Goal: Task Accomplishment & Management: Manage account settings

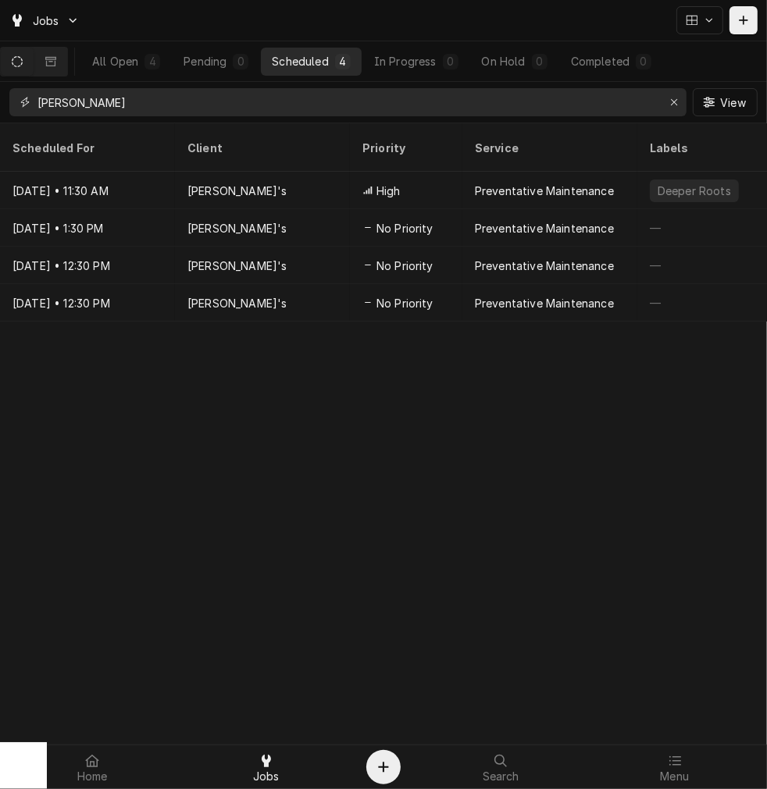
click at [148, 112] on input "goldie" at bounding box center [346, 102] width 619 height 28
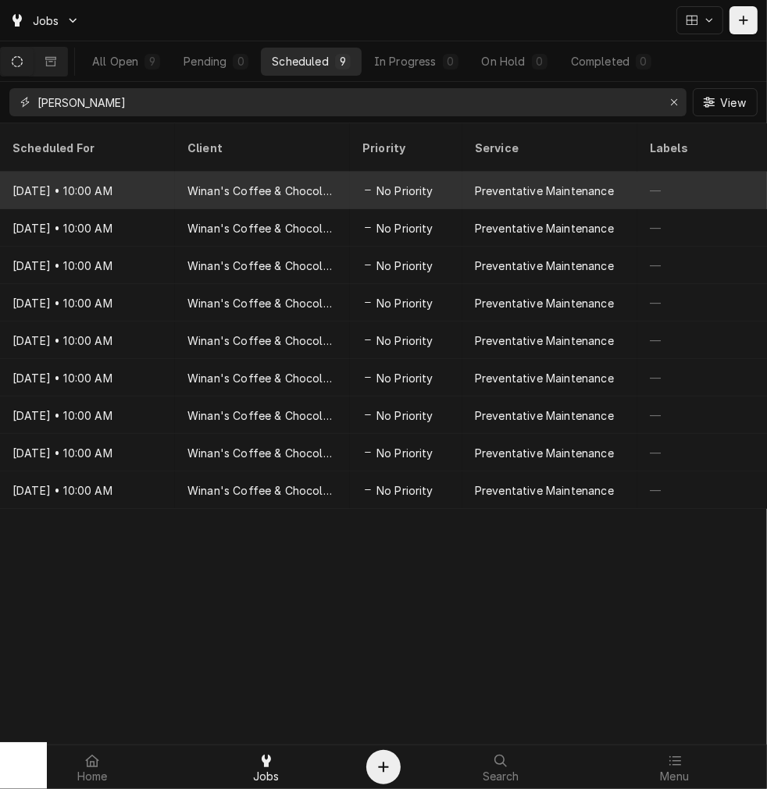
type input "miller lan"
click at [175, 181] on div "Winan's Coffee & Chocolate (Miller Lane)" at bounding box center [262, 190] width 175 height 37
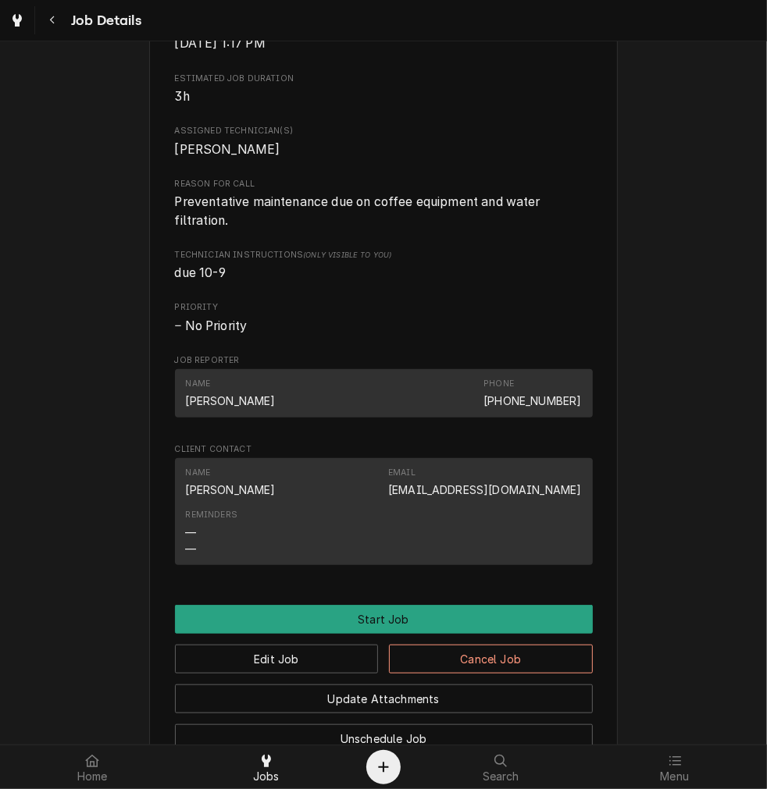
scroll to position [558, 0]
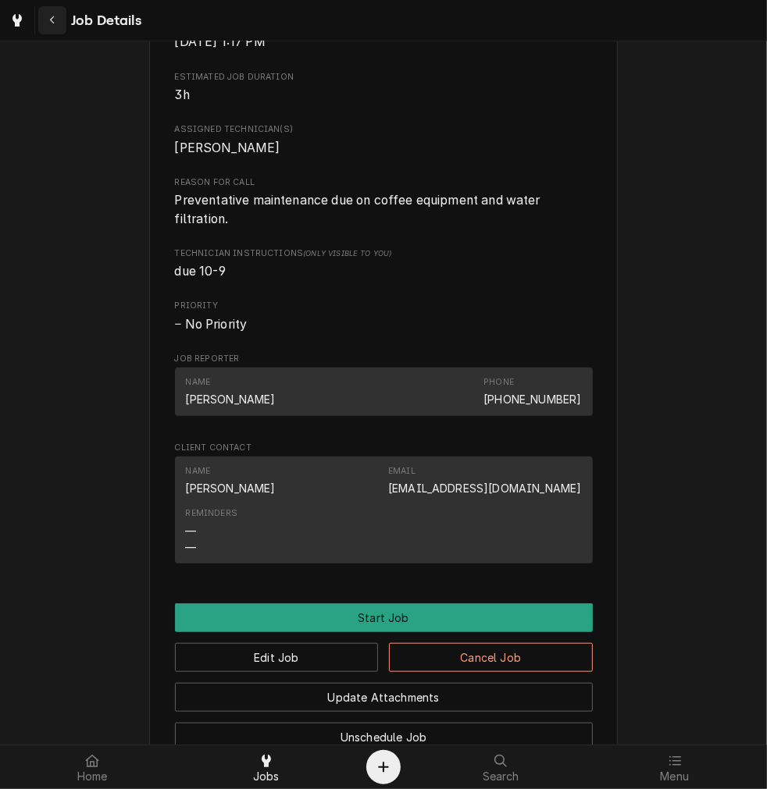
click at [48, 28] on button "Navigate back" at bounding box center [52, 20] width 28 height 28
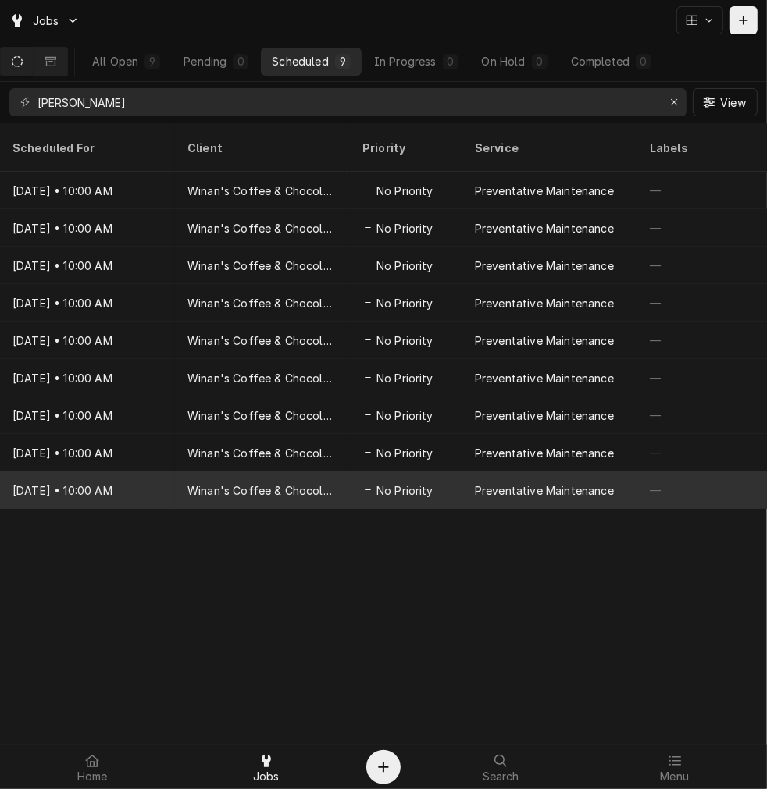
click at [385, 482] on span "No Priority" at bounding box center [404, 490] width 57 height 16
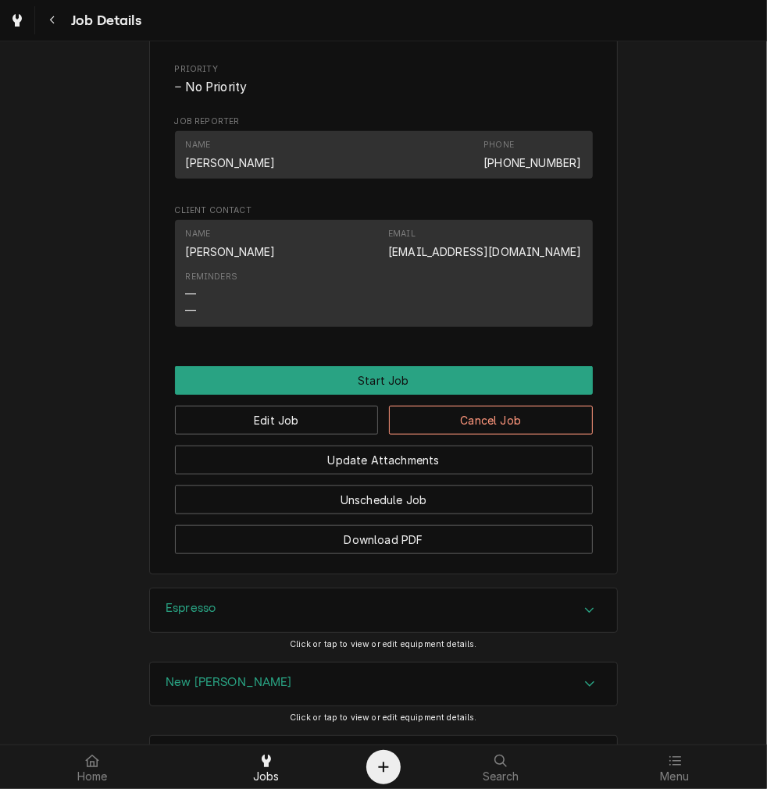
scroll to position [727, 0]
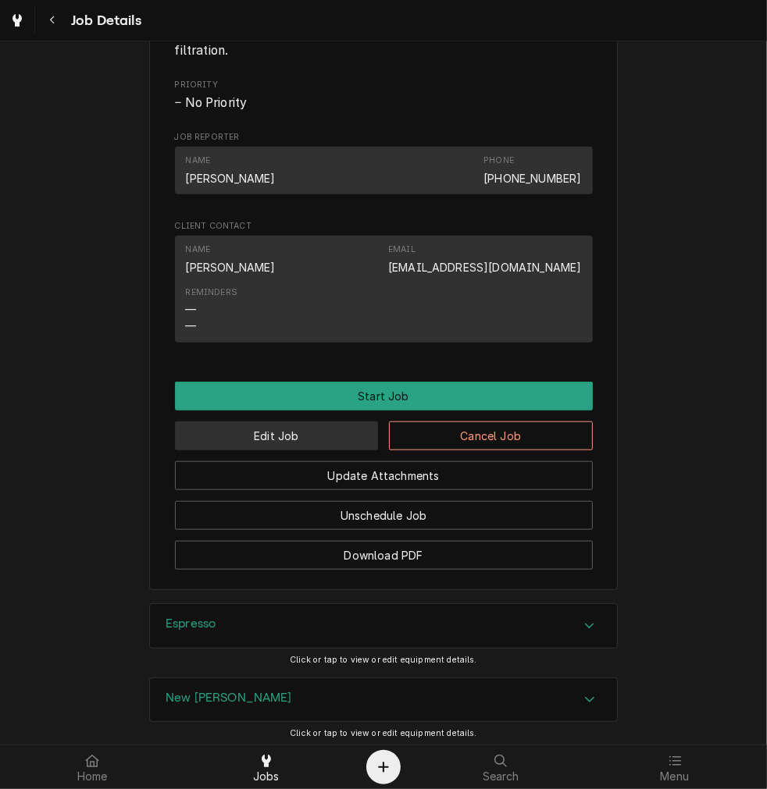
click at [332, 450] on button "Edit Job" at bounding box center [277, 436] width 204 height 29
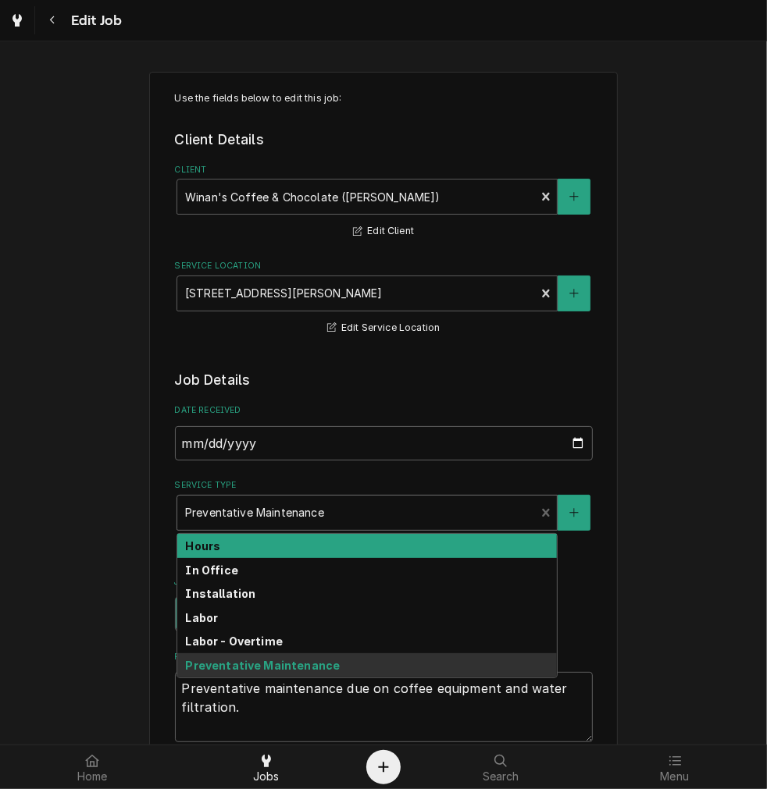
click at [251, 617] on div "Labor" at bounding box center [366, 618] width 379 height 24
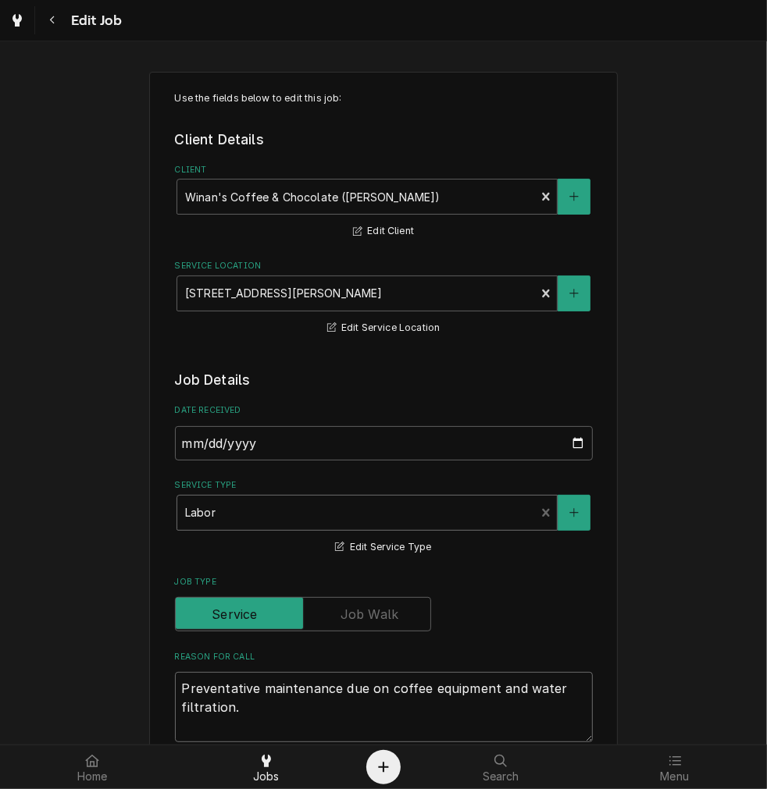
click at [315, 703] on textarea "Preventative maintenance due on coffee equipment and water filtration." at bounding box center [384, 707] width 418 height 70
click at [312, 712] on textarea "Preventative maintenance due on coffee equipment and water filtration." at bounding box center [384, 707] width 418 height 70
type textarea "x"
type textarea "Preventative maintenance due on coffee equipment and water filtration"
type textarea "x"
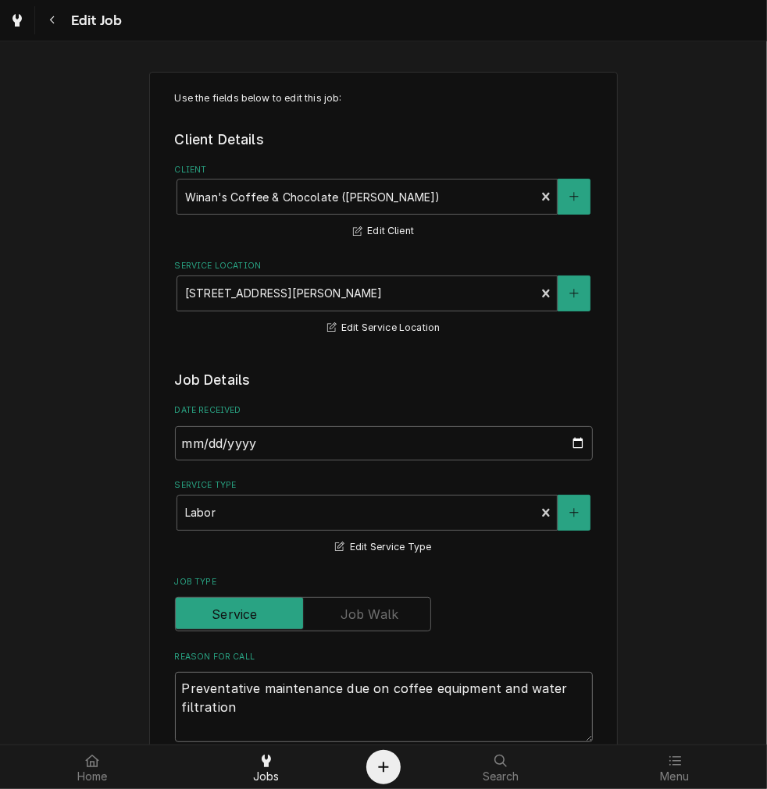
type textarea "Preventative maintenance due on coffee equipment and water filtratio"
type textarea "x"
type textarea "Preventative maintenance due on coffee equipment and water filtrati"
type textarea "x"
type textarea "Preventative maintenance due on coffee equipment and water filtrat"
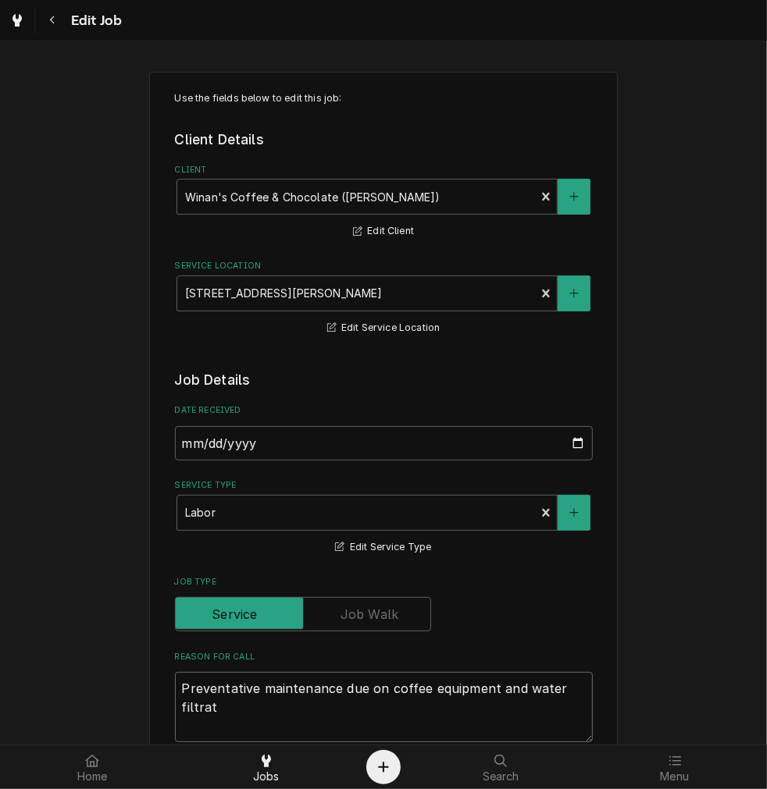
type textarea "x"
type textarea "Preventative maintenance due on coffee equipment and water filtra"
type textarea "x"
type textarea "Preventative maintenance due on coffee equipment and water filtr"
type textarea "x"
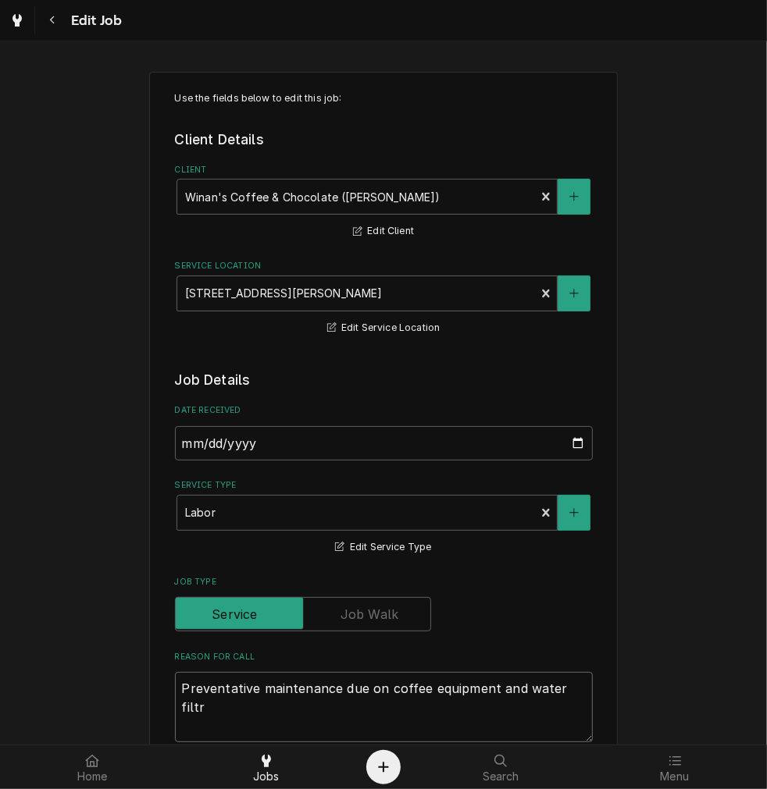
type textarea "Preventative maintenance due on coffee equipment and water filt"
type textarea "x"
type textarea "Preventative maintenance due on coffee equipment and water fil"
type textarea "x"
type textarea "Preventative maintenance due on coffee equipment and water fi"
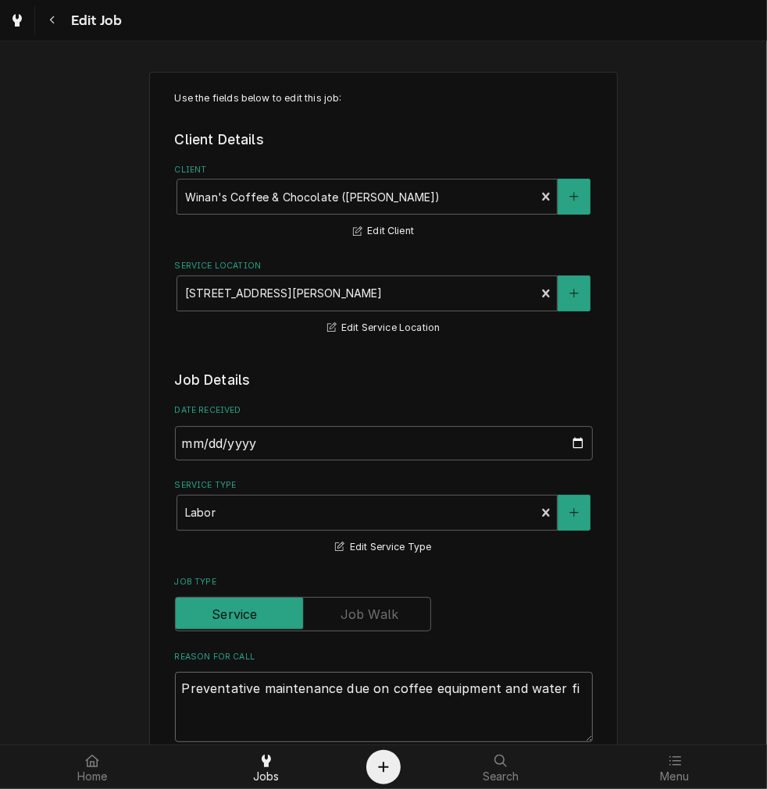
type textarea "x"
type textarea "Preventative maintenance due on coffee equipment and water f"
type textarea "x"
type textarea "Preventative maintenance due on coffee equipment and water"
type textarea "x"
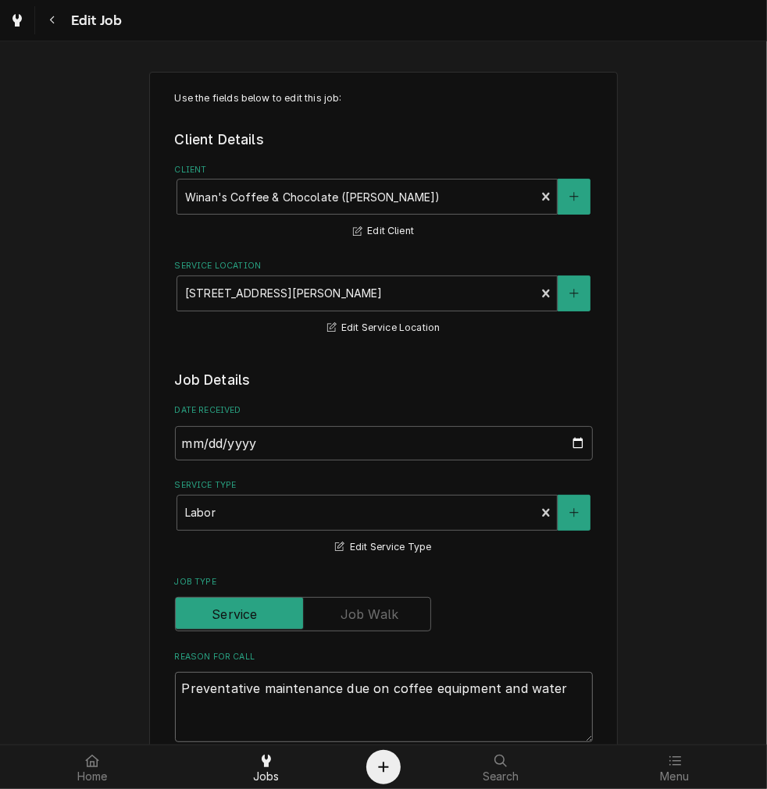
type textarea "Preventative maintenance due on coffee equipment and water"
type textarea "x"
type textarea "Preventative maintenance due on coffee equipment and wate"
type textarea "x"
type textarea "Preventative maintenance due on coffee equipment and wat"
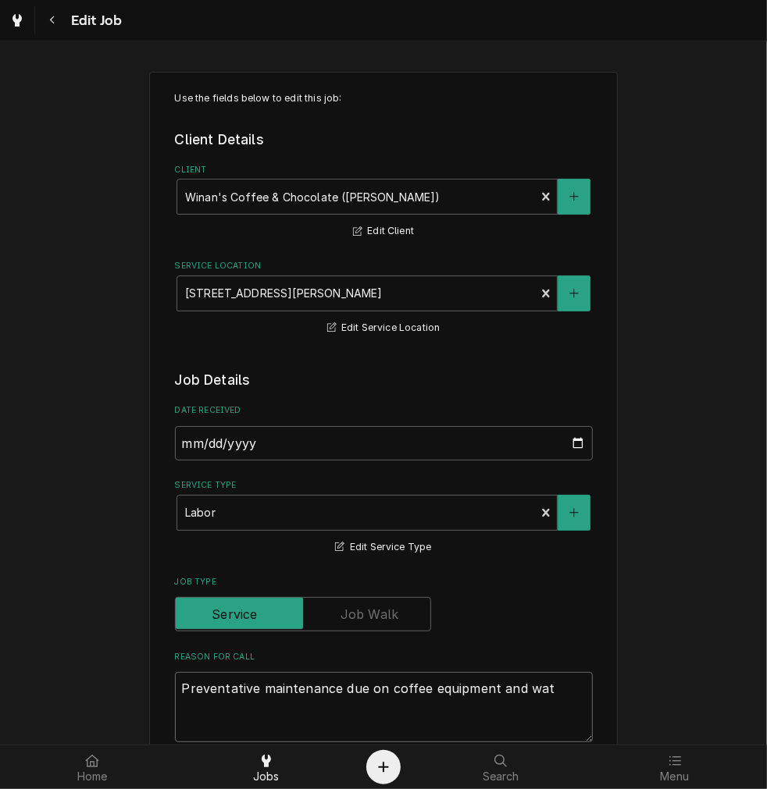
type textarea "x"
type textarea "Preventative maintenance due on coffee equipment and wa"
type textarea "x"
type textarea "Preventative maintenance due on coffee equipment and w"
type textarea "x"
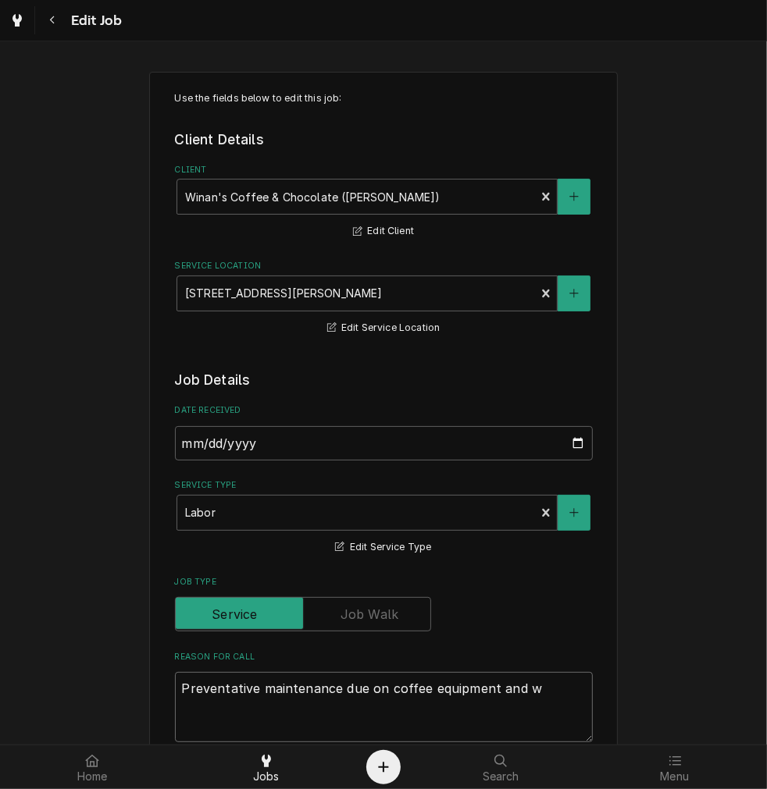
type textarea "Preventative maintenance due on coffee equipment and"
type textarea "x"
type textarea "Preventative maintenance due on coffee equipment and"
type textarea "x"
type textarea "Preventative maintenance due on coffee equipment an"
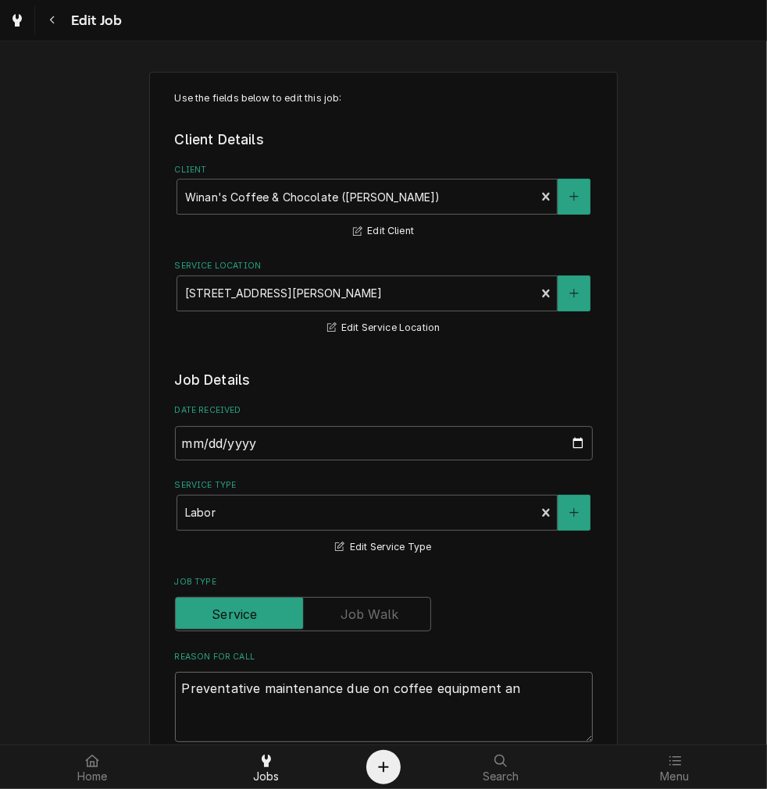
type textarea "x"
type textarea "Preventative maintenance due on coffee equipment a"
type textarea "x"
type textarea "Preventative maintenance due on coffee equipment"
type textarea "x"
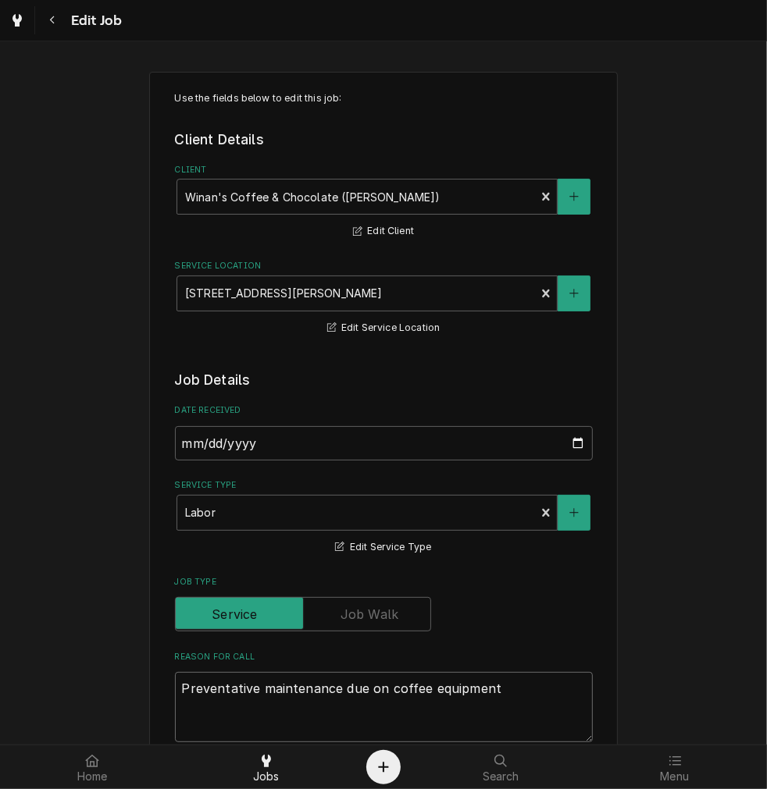
type textarea "Preventative maintenance due on coffee equipment"
type textarea "x"
type textarea "Preventative maintenance due on coffee equipmen"
type textarea "x"
type textarea "Preventative maintenance due on coffee equipme"
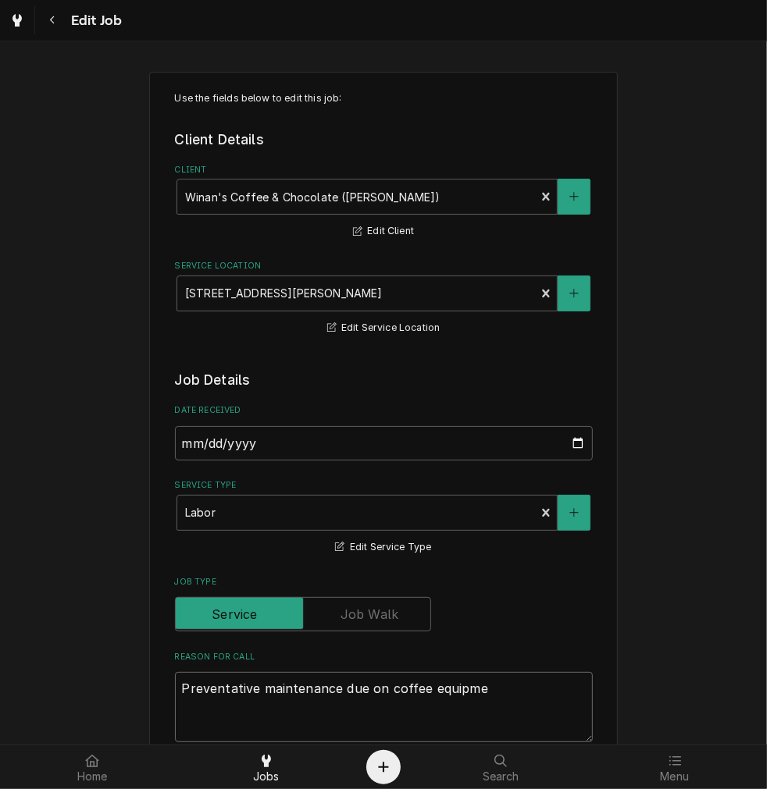
type textarea "x"
type textarea "Preventative maintenance due on coffee equipm"
type textarea "x"
type textarea "Preventative maintenance due on coffee equip"
type textarea "x"
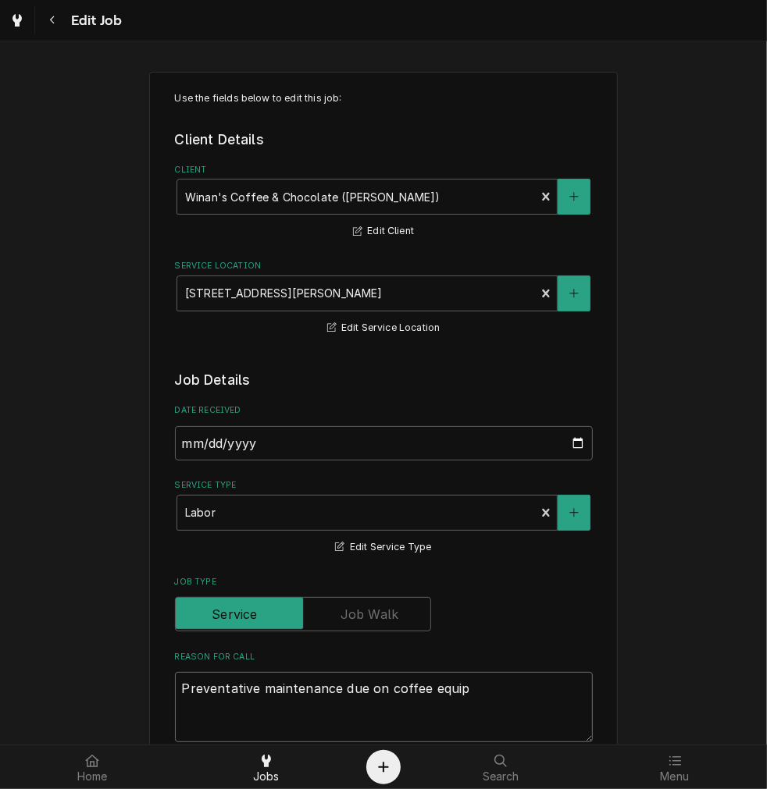
type textarea "Preventative maintenance due on coffee equi"
type textarea "x"
type textarea "Preventative maintenance due on coffee equ"
type textarea "x"
type textarea "Preventative maintenance due on coffee eq"
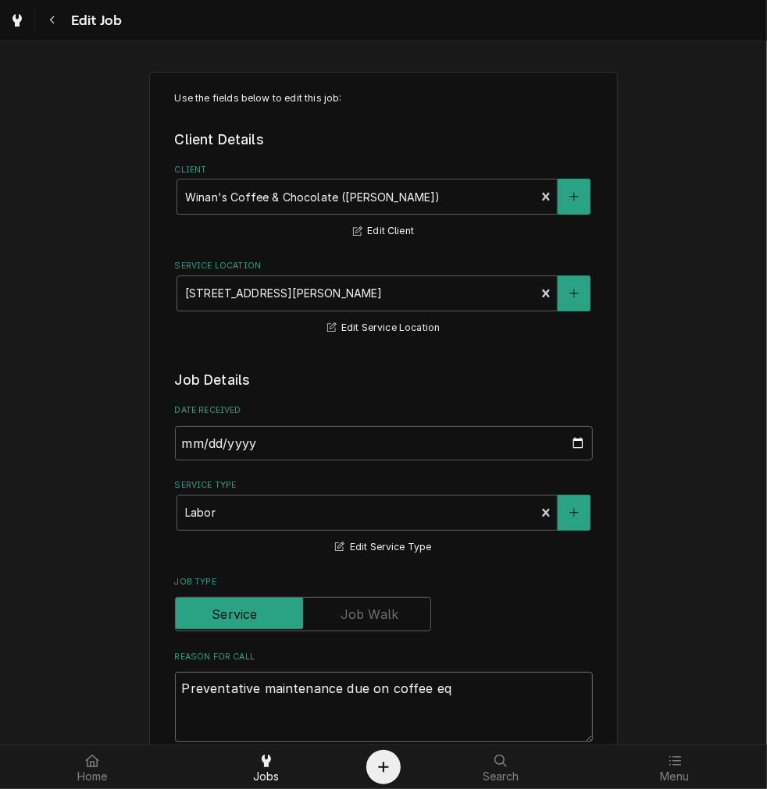
type textarea "x"
type textarea "Preventative maintenance due on coffee e"
type textarea "x"
type textarea "Preventative maintenance due on coffee"
type textarea "x"
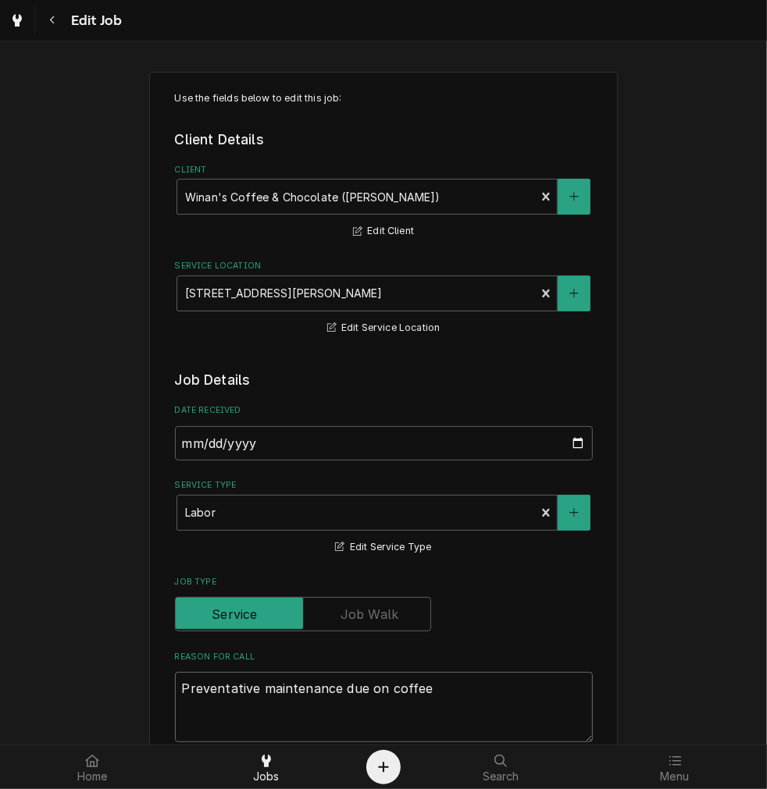
type textarea "Preventative maintenance due on coffee"
type textarea "x"
type textarea "Preventative maintenance due on coffe"
type textarea "x"
type textarea "Preventative maintenance due on coff"
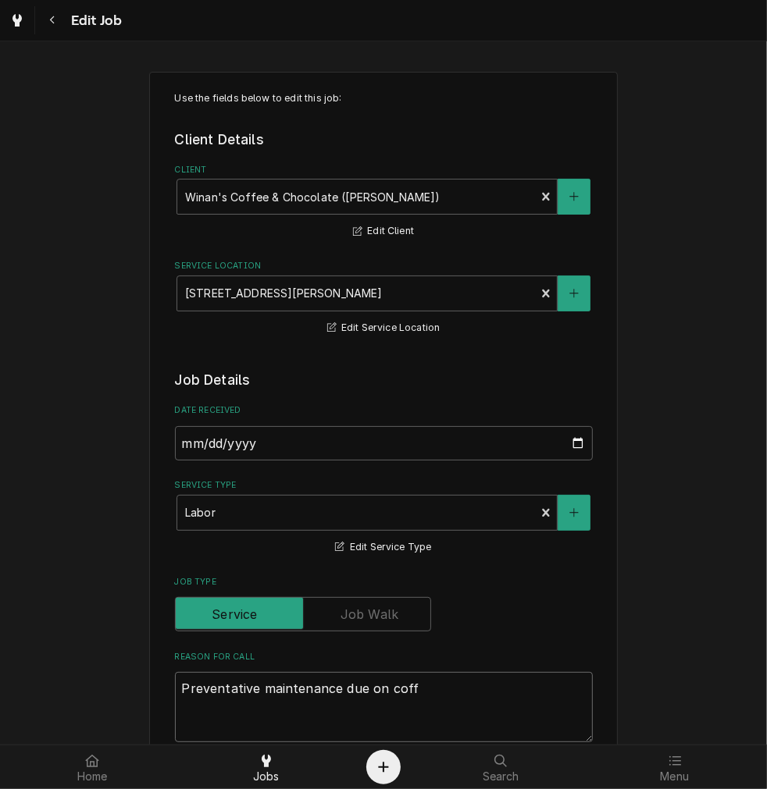
type textarea "x"
type textarea "Preventative maintenance due on cof"
type textarea "x"
type textarea "Preventative maintenance due on co"
type textarea "x"
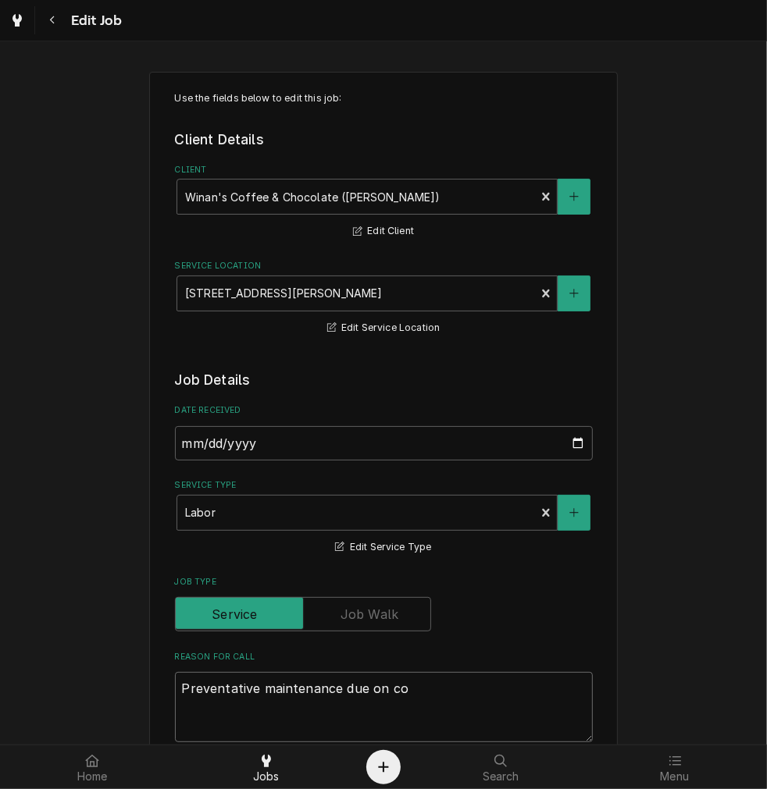
type textarea "Preventative maintenance due on c"
type textarea "x"
type textarea "Preventative maintenance due on"
type textarea "x"
type textarea "Preventative maintenance due on"
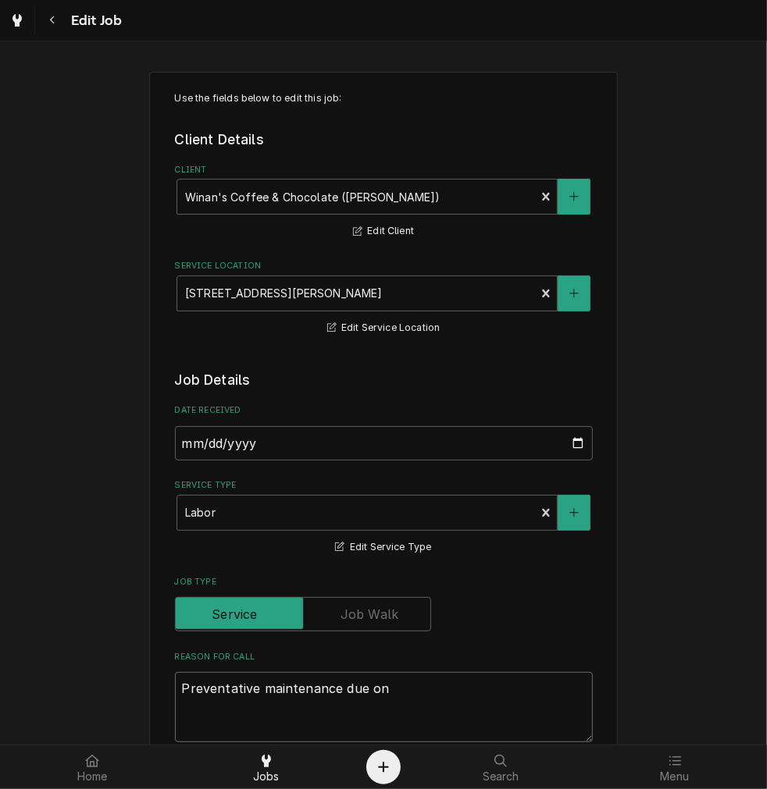
type textarea "x"
type textarea "Preventative maintenance due o"
type textarea "x"
type textarea "Preventative maintenance due"
type textarea "x"
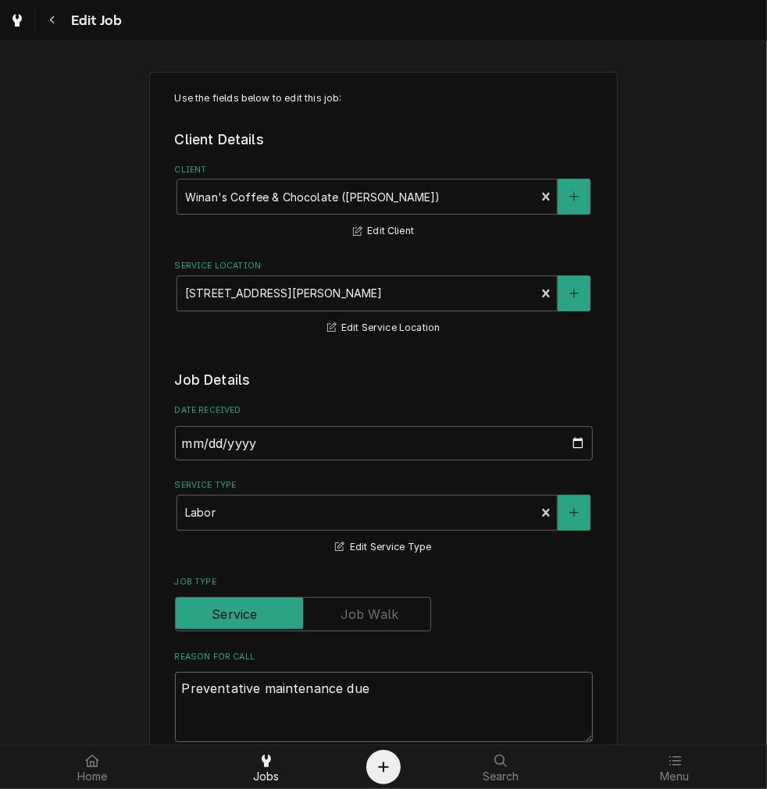
type textarea "Preventative maintenance due"
type textarea "x"
type textarea "Preventative maintenance du"
type textarea "x"
type textarea "Preventative maintenance d"
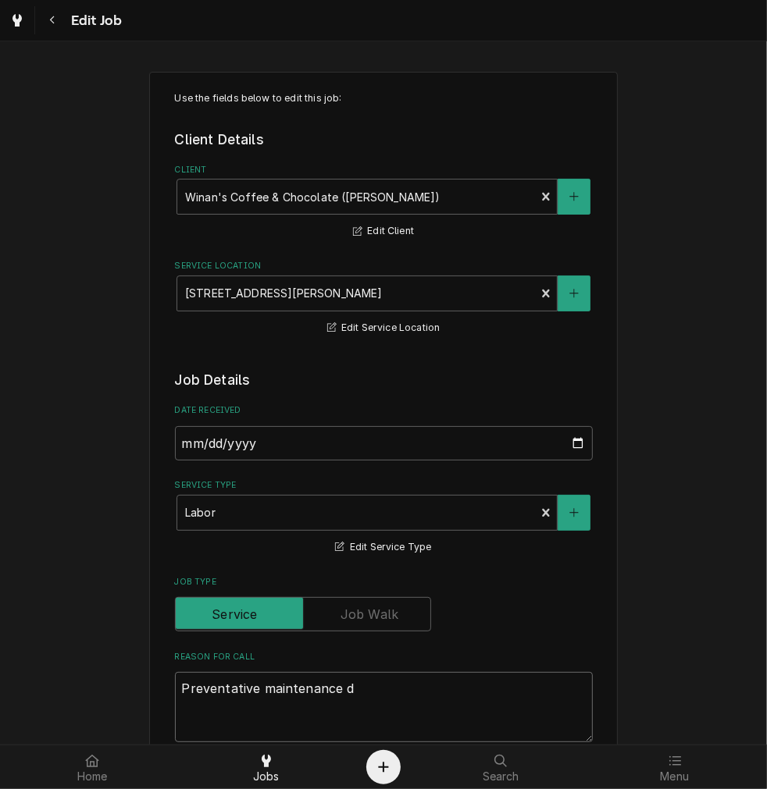
type textarea "x"
type textarea "Preventative maintenance"
type textarea "x"
type textarea "Preventative maintenance"
type textarea "x"
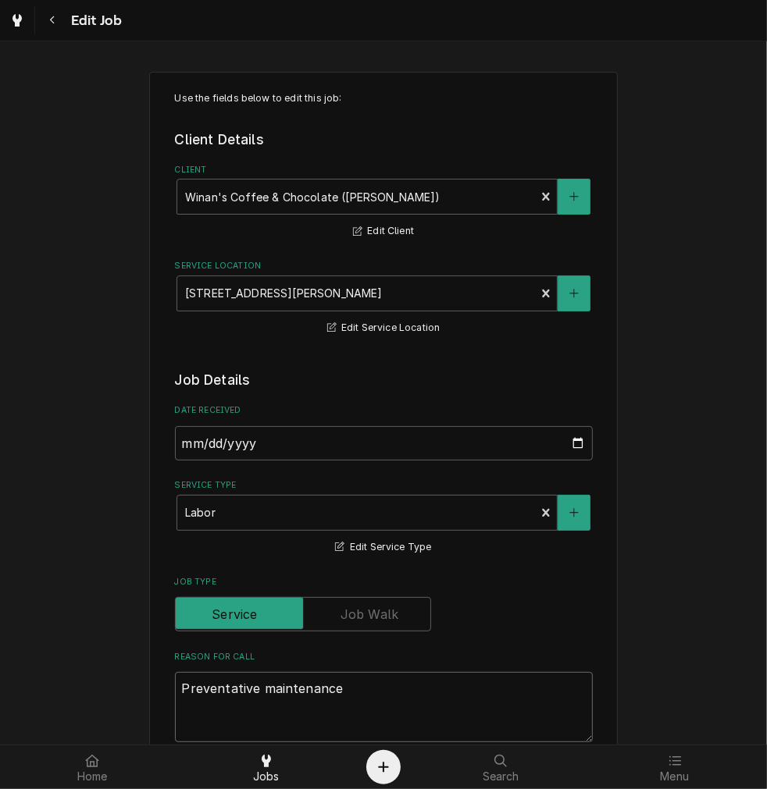
type textarea "Preventative maintenanc"
type textarea "x"
type textarea "Preventative maintenan"
type textarea "x"
type textarea "Preventative maintena"
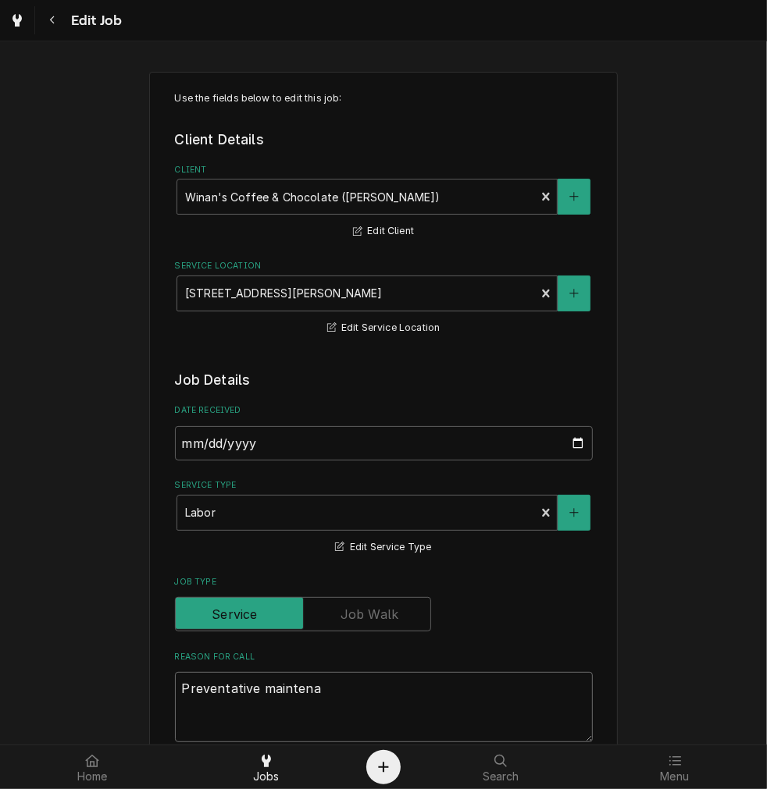
type textarea "x"
type textarea "Preventative mainten"
type textarea "x"
type textarea "Preventative mainte"
type textarea "x"
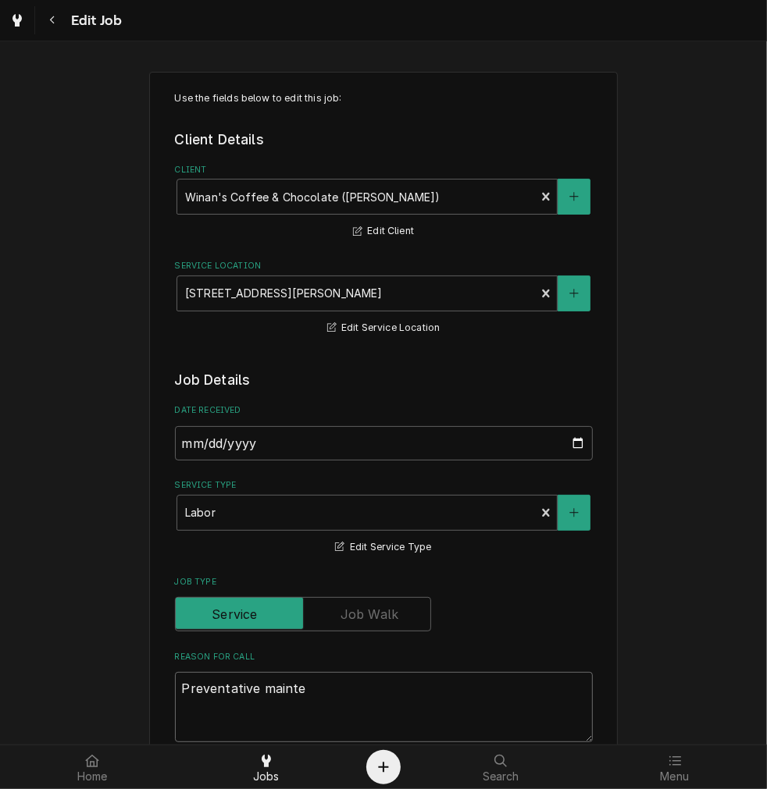
type textarea "Preventative maint"
type textarea "x"
type textarea "Preventative main"
type textarea "x"
type textarea "Preventative mai"
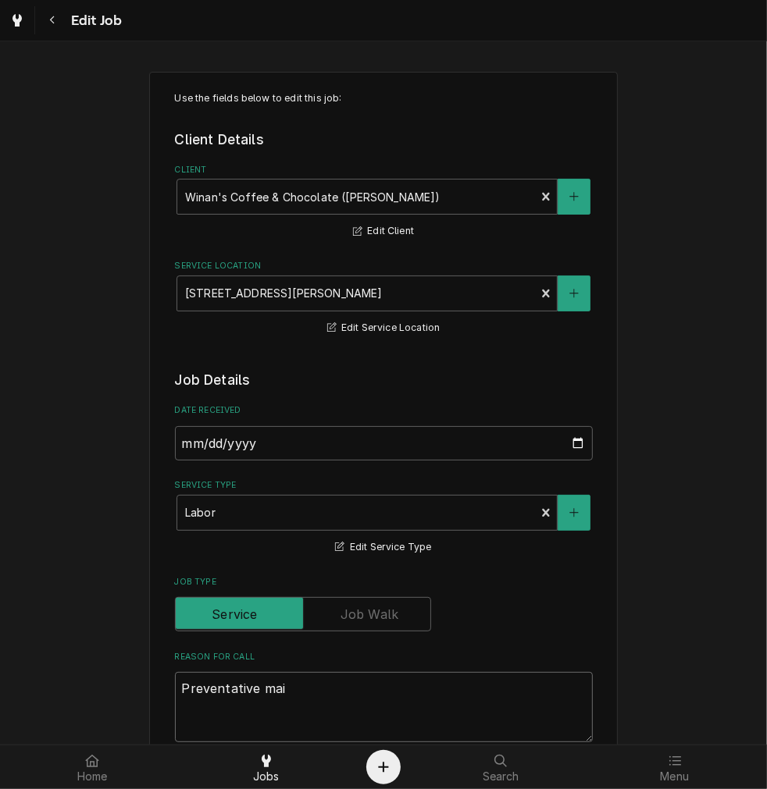
type textarea "x"
type textarea "Preventative ma"
type textarea "x"
type textarea "Preventative m"
type textarea "x"
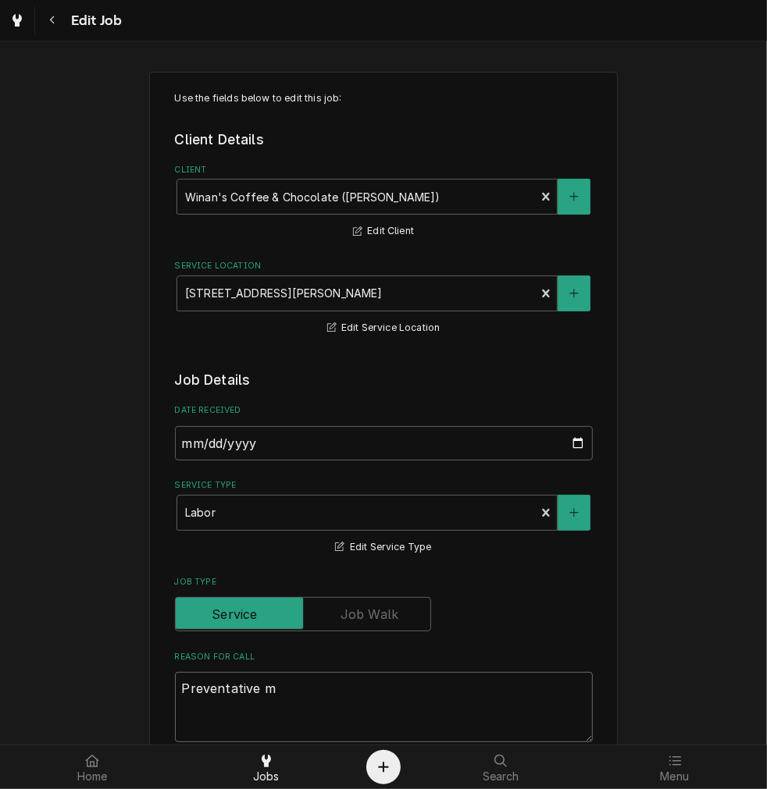
type textarea "Preventative"
type textarea "x"
type textarea "Preventative"
type textarea "x"
type textarea "Preventativ"
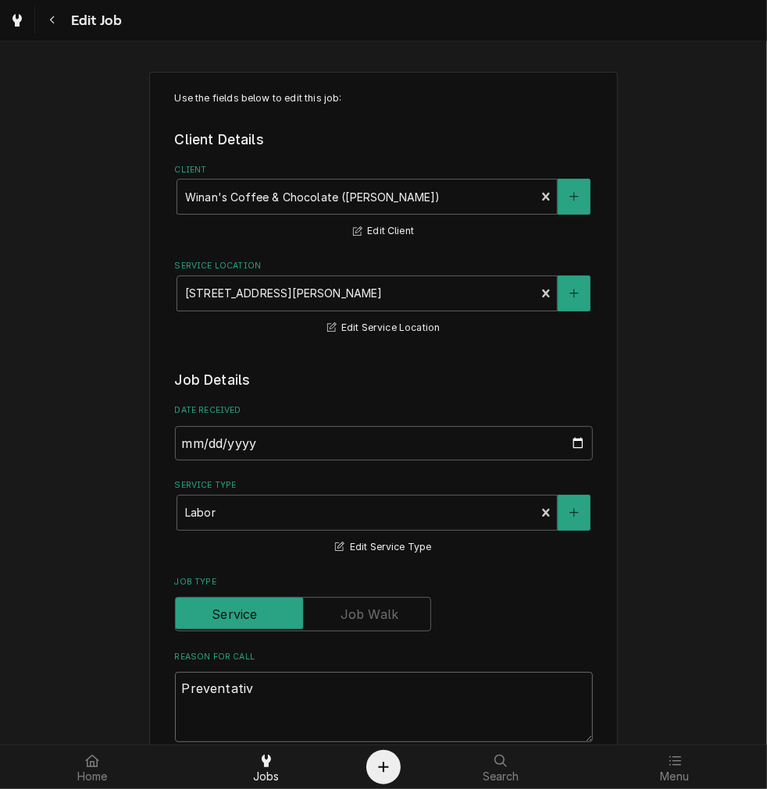
type textarea "x"
type textarea "Preventati"
type textarea "x"
type textarea "Preventat"
type textarea "x"
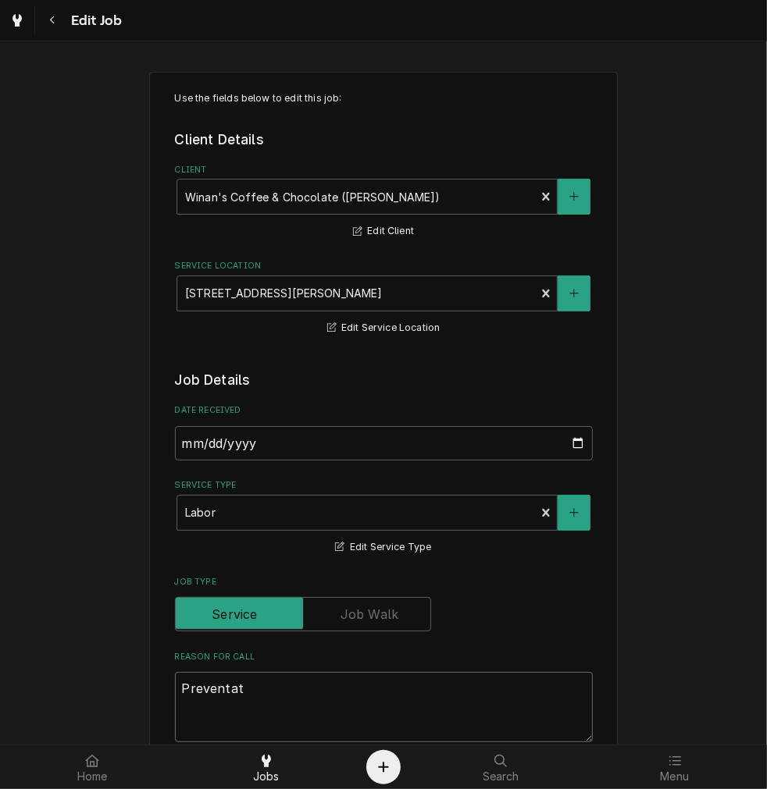
type textarea "Preventa"
type textarea "x"
type textarea "Prevent"
type textarea "x"
type textarea "Preven"
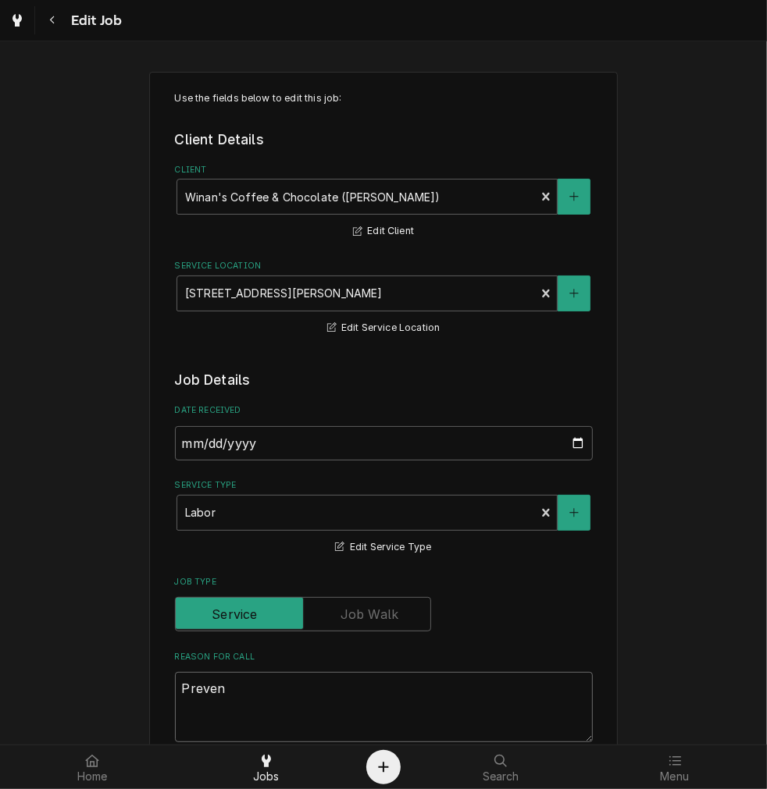
type textarea "x"
type textarea "Preve"
type textarea "x"
type textarea "Prev"
type textarea "x"
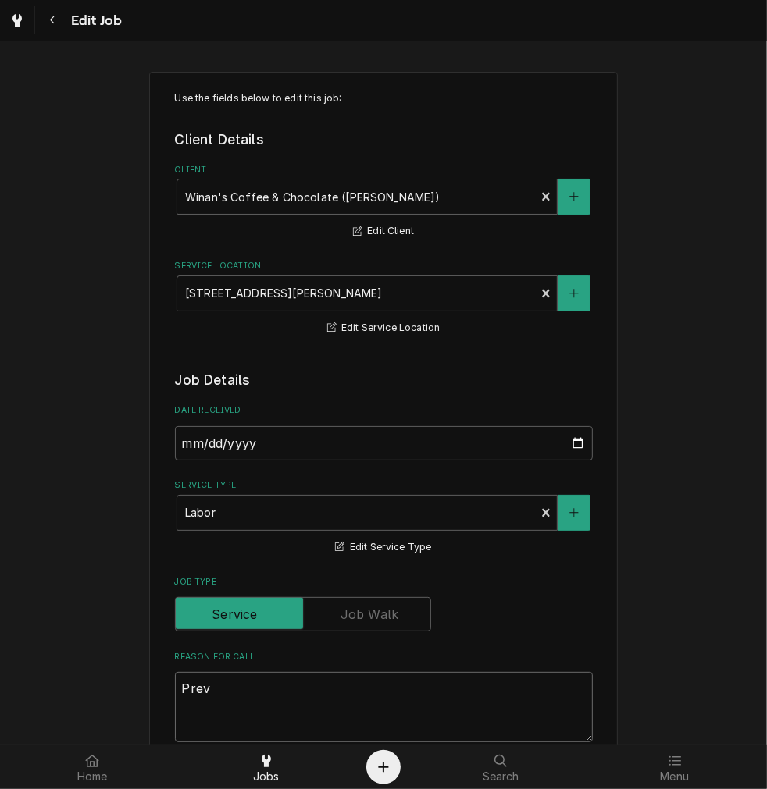
type textarea "Pre"
type textarea "x"
type textarea "Pr"
type textarea "x"
type textarea "P"
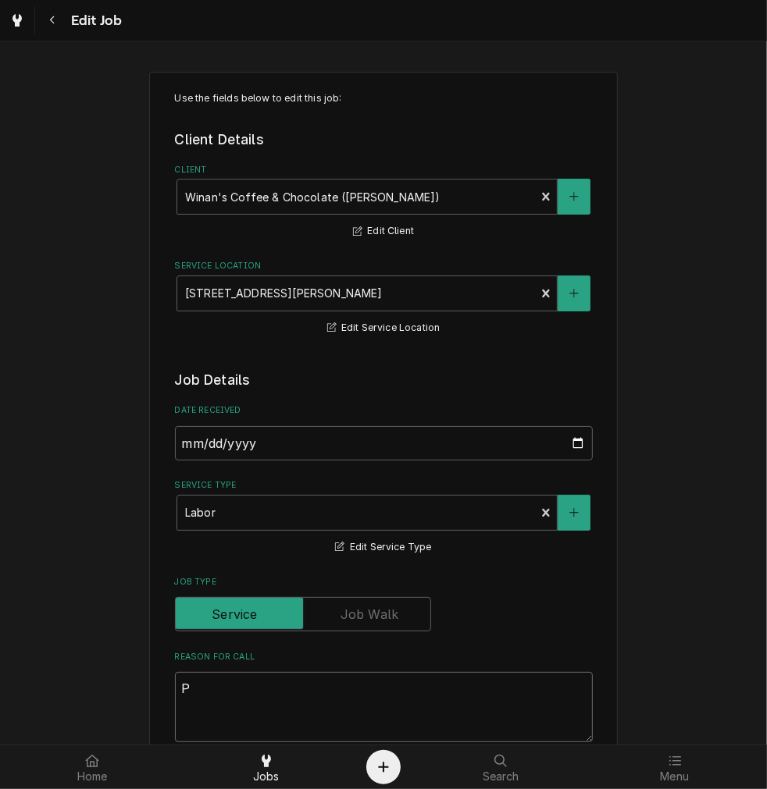
type textarea "x"
type textarea "R"
type textarea "x"
type textarea "Re"
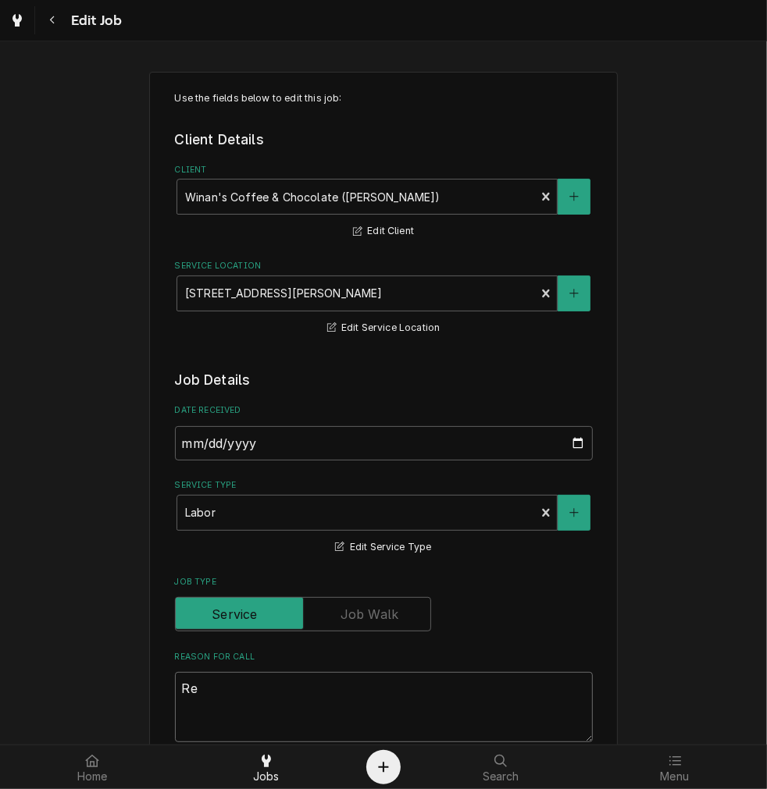
type textarea "x"
type textarea "Rep"
type textarea "x"
type textarea "Repl"
type textarea "x"
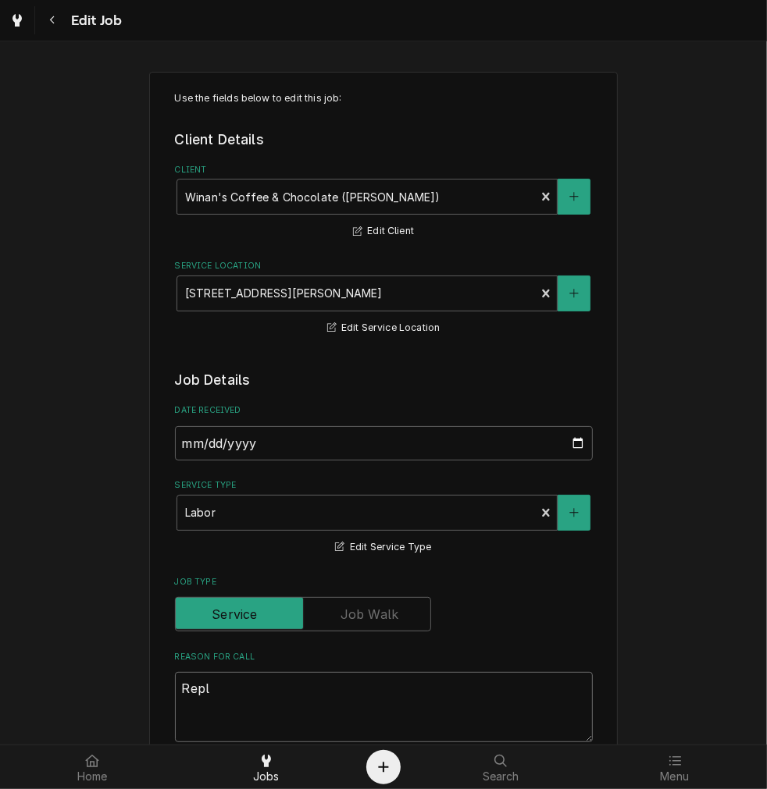
type textarea "Repla"
type textarea "x"
type textarea "Replac"
type textarea "x"
type textarea "Replace"
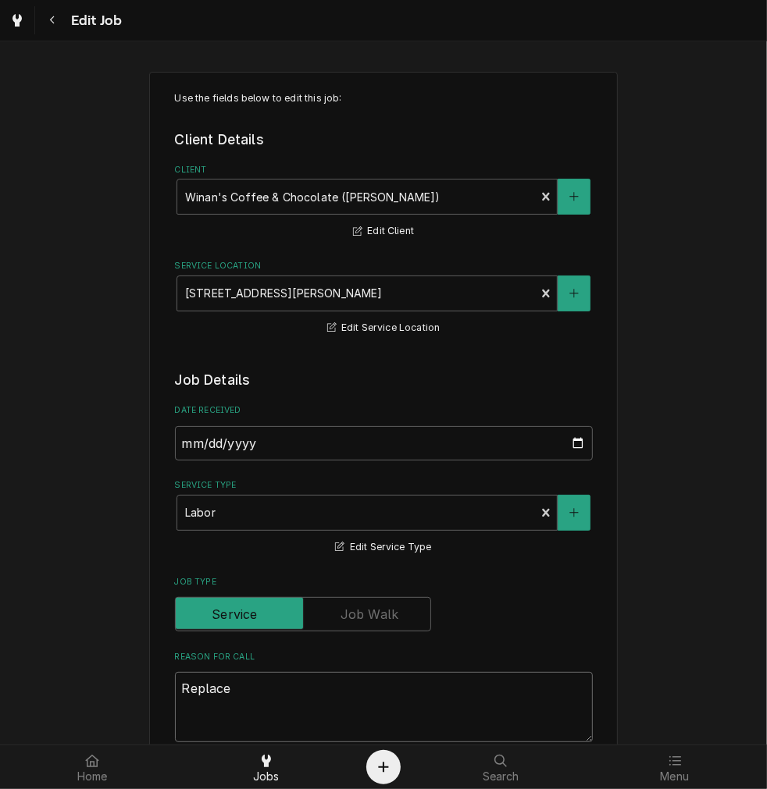
type textarea "x"
type textarea "Replace g"
type textarea "x"
type textarea "Replace gr"
type textarea "x"
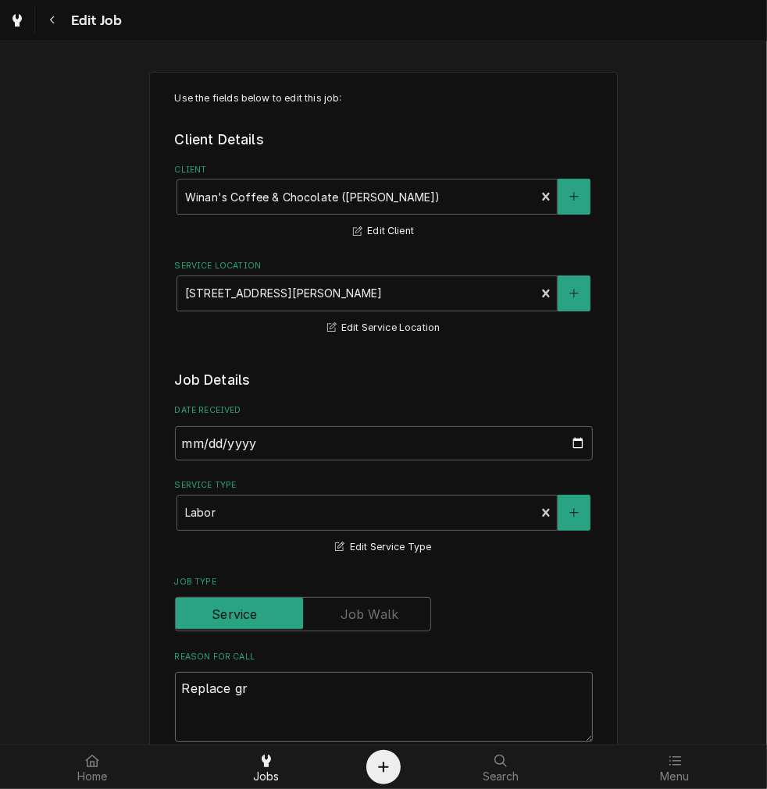
type textarea "Replace gri"
type textarea "x"
type textarea "Replace grin"
type textarea "x"
type textarea "Replace grindi"
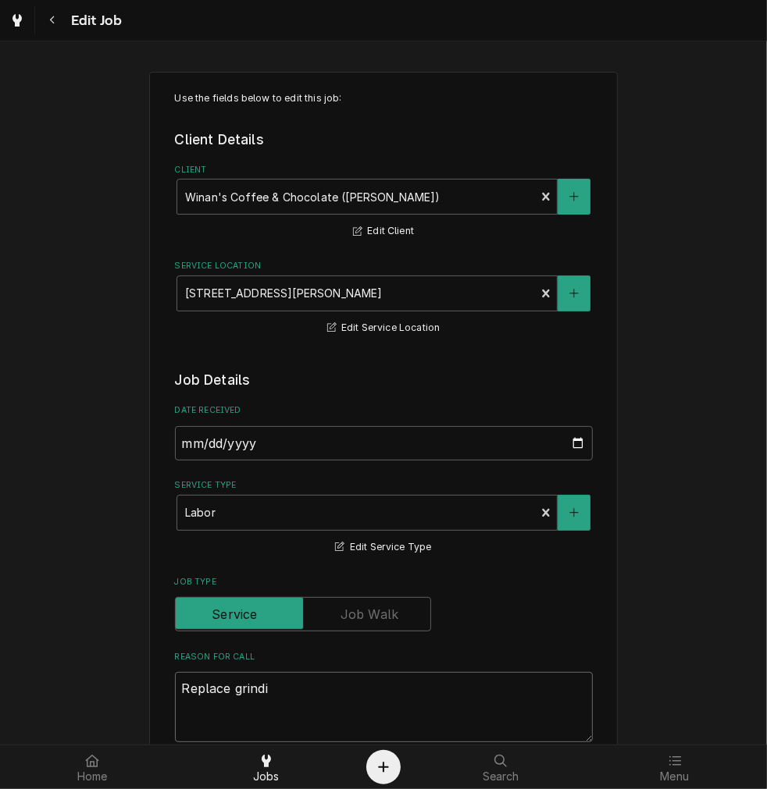
type textarea "x"
type textarea "Replace grindin"
type textarea "x"
type textarea "Replace grinding"
type textarea "x"
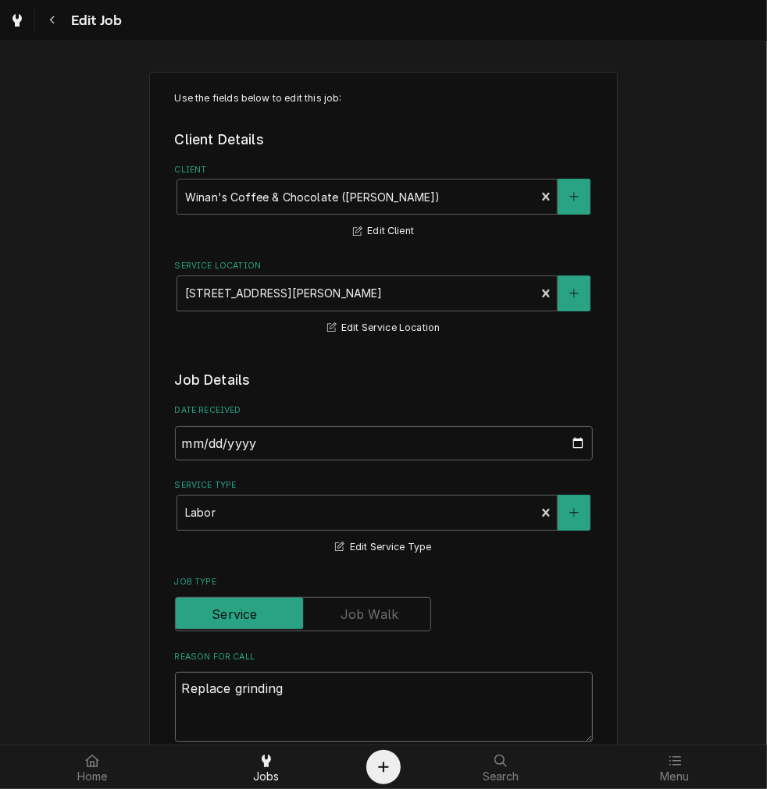
type textarea "Replace grinding"
type textarea "x"
type textarea "Replace grinding b"
type textarea "x"
type textarea "Replace grinding bu"
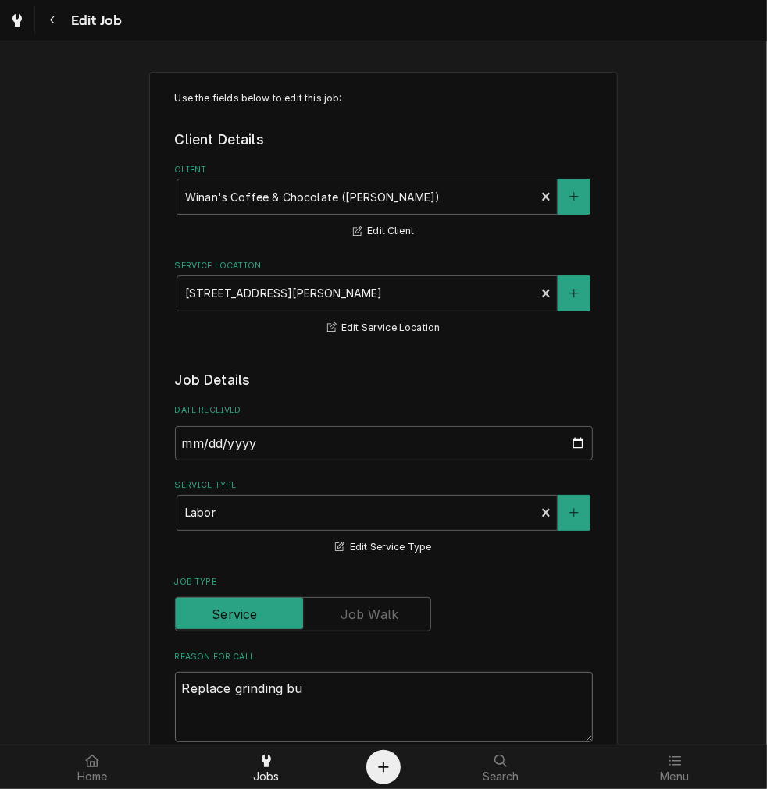
type textarea "x"
type textarea "Replace grinding bur"
type textarea "x"
type textarea "Replace grinding burr"
type textarea "x"
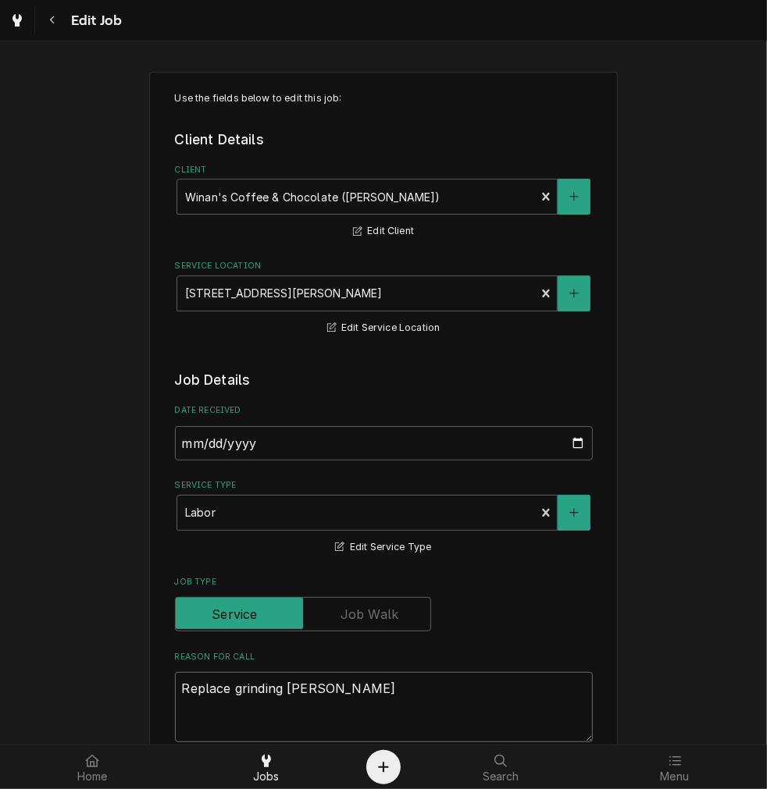
type textarea "Replace grinding burrs"
type textarea "x"
type textarea "Replace grinding burrs"
type textarea "x"
type textarea "Replace grinding burrs m"
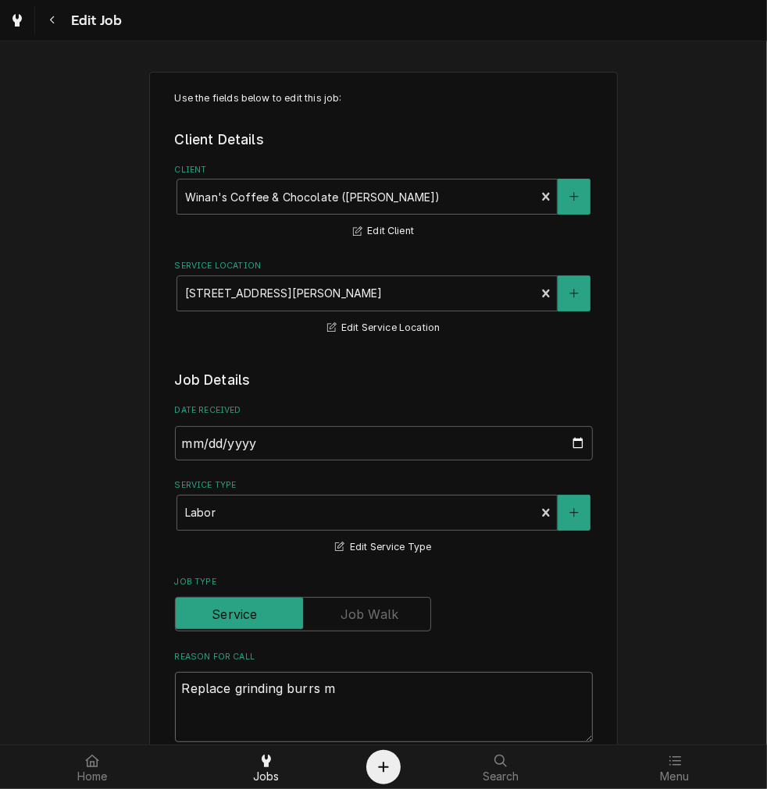
type textarea "x"
type textarea "Replace grinding burrs me"
type textarea "x"
type textarea "Replace grinding burrs mes"
type textarea "x"
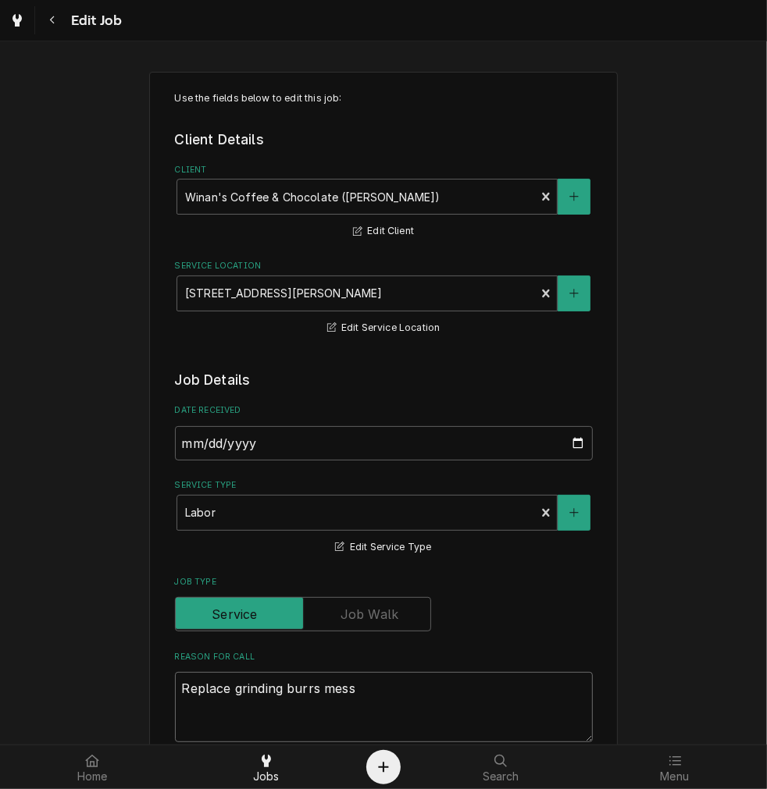
type textarea "Replace grinding burrs messG"
type textarea "x"
type textarea "Replace grinding burrs mess"
type textarea "x"
type textarea "Replace grinding burrs messA"
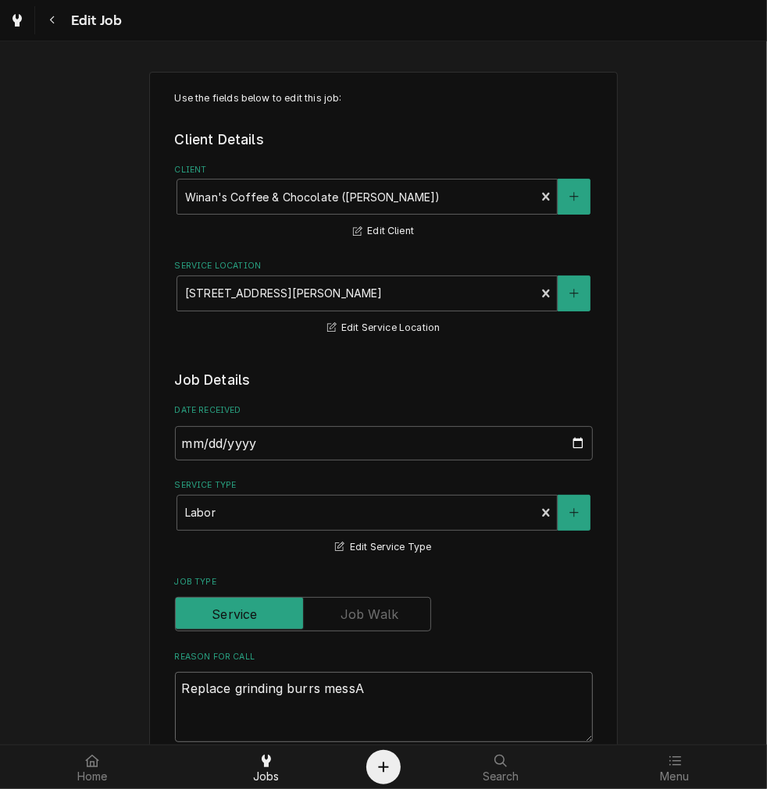
type textarea "x"
type textarea "Replace grinding burrs messAG"
type textarea "x"
type textarea "Replace grinding burrs messAGE"
type textarea "x"
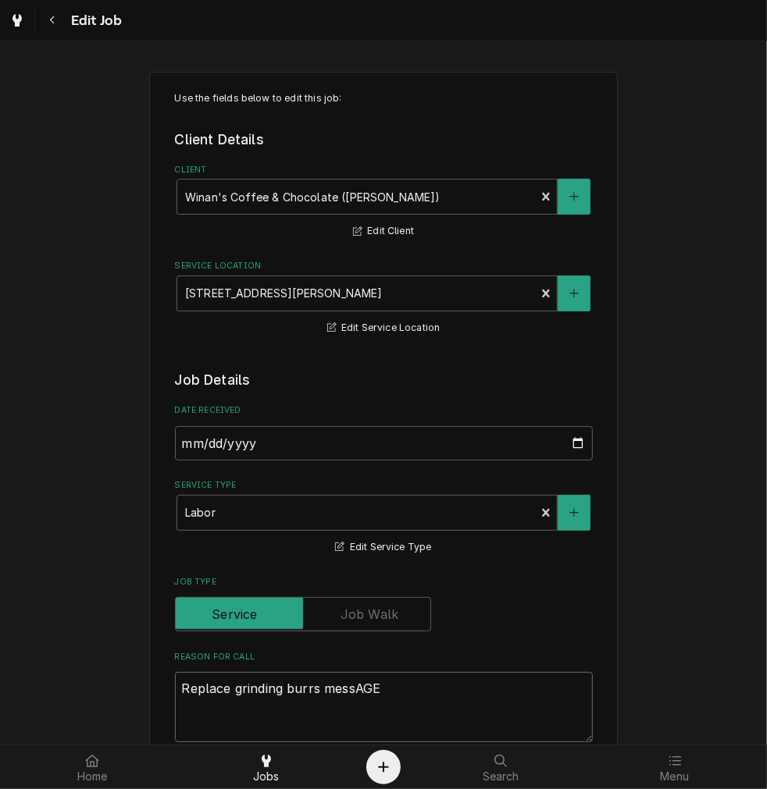
type textarea "Replace grinding burrs messAG"
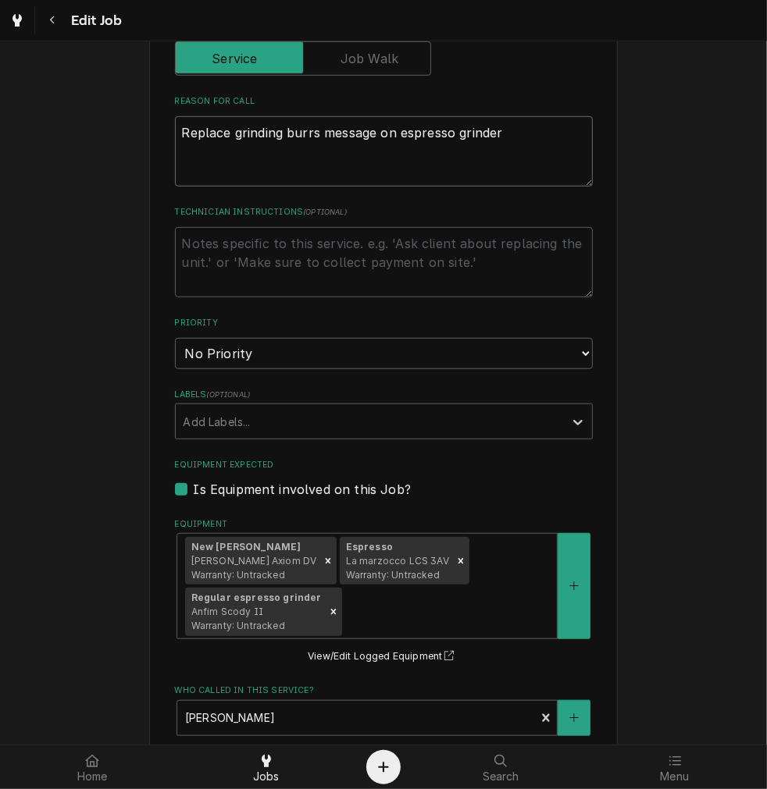
scroll to position [560, 0]
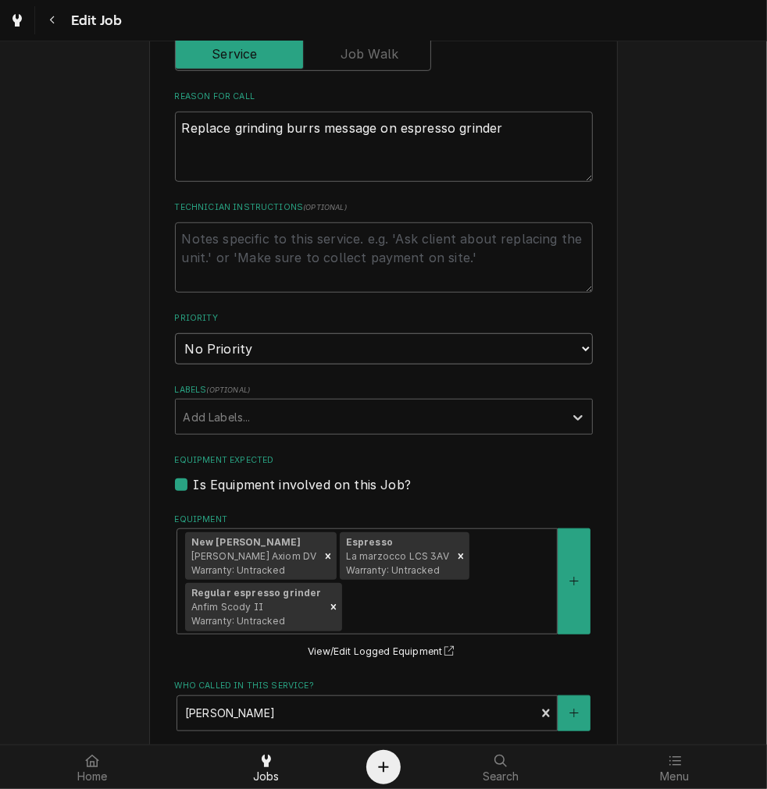
click at [500, 353] on select "No Priority Urgent High Medium Low" at bounding box center [384, 348] width 418 height 31
click at [175, 333] on select "No Priority Urgent High Medium Low" at bounding box center [384, 348] width 418 height 31
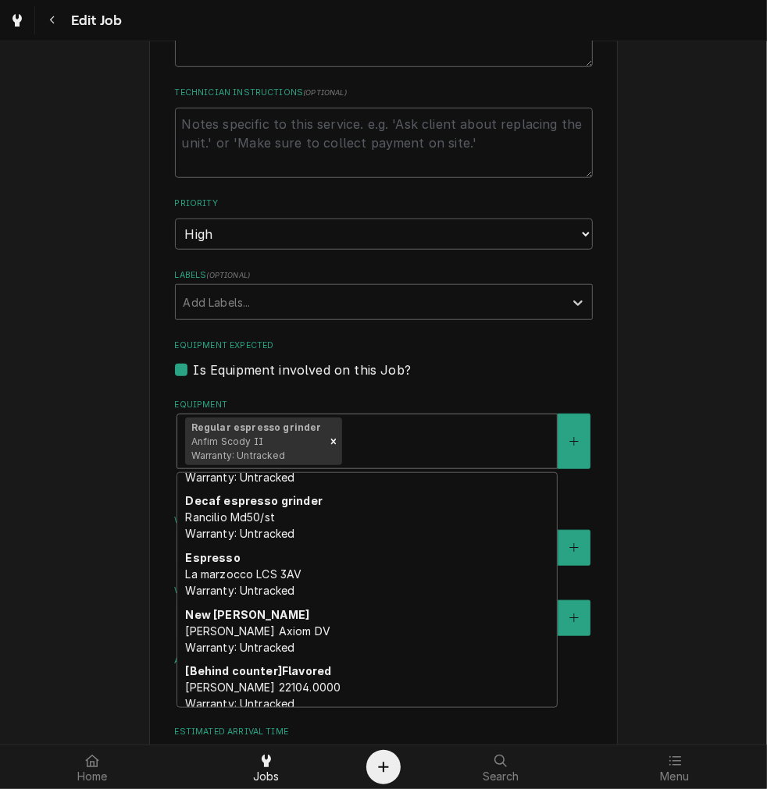
scroll to position [149, 0]
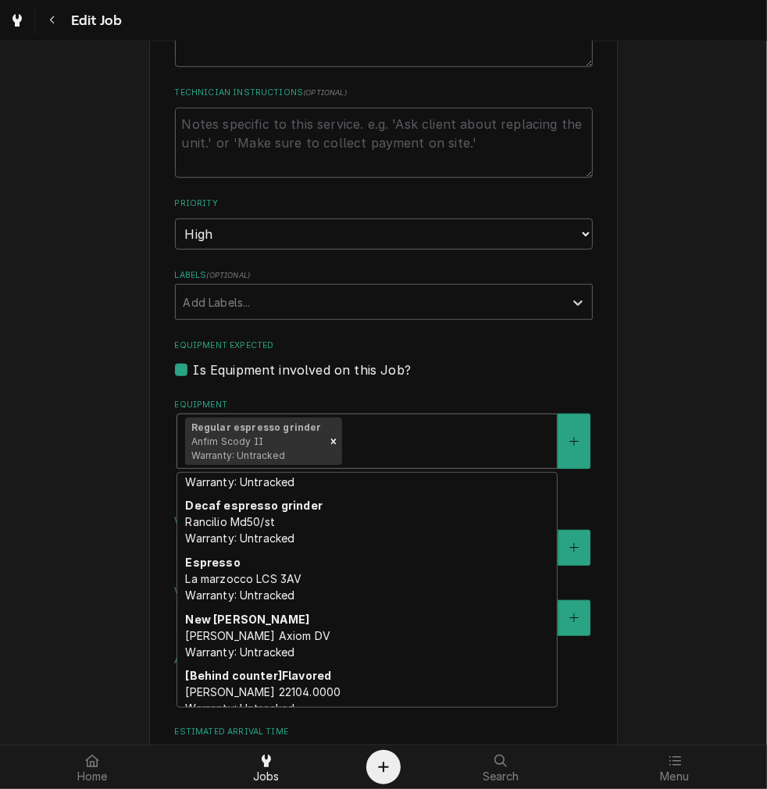
click at [644, 422] on div "Use the fields below to edit this job: Client Details Client Winan's Coffee & C…" at bounding box center [383, 202] width 767 height 1639
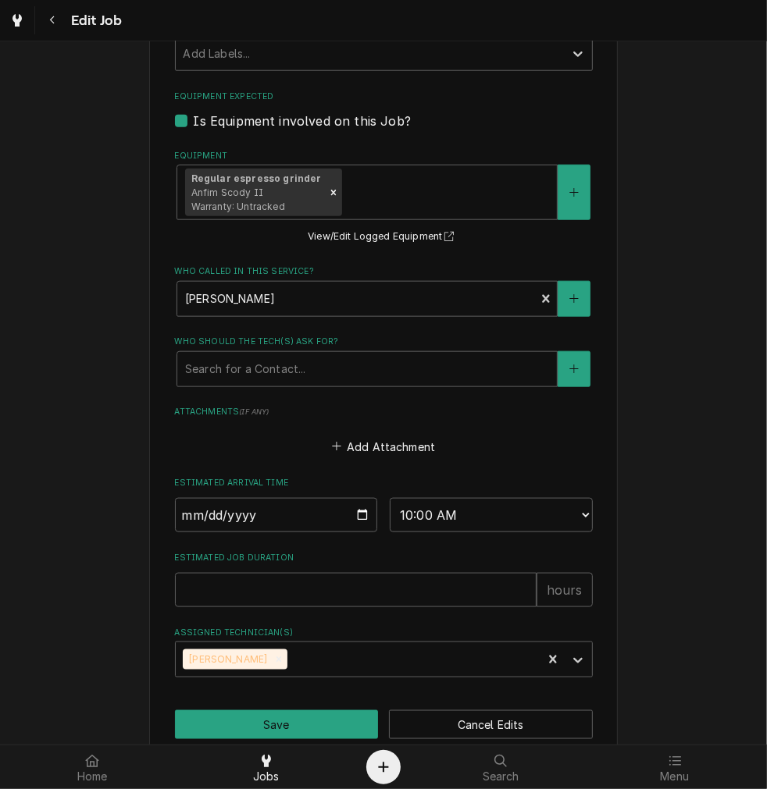
scroll to position [938, 0]
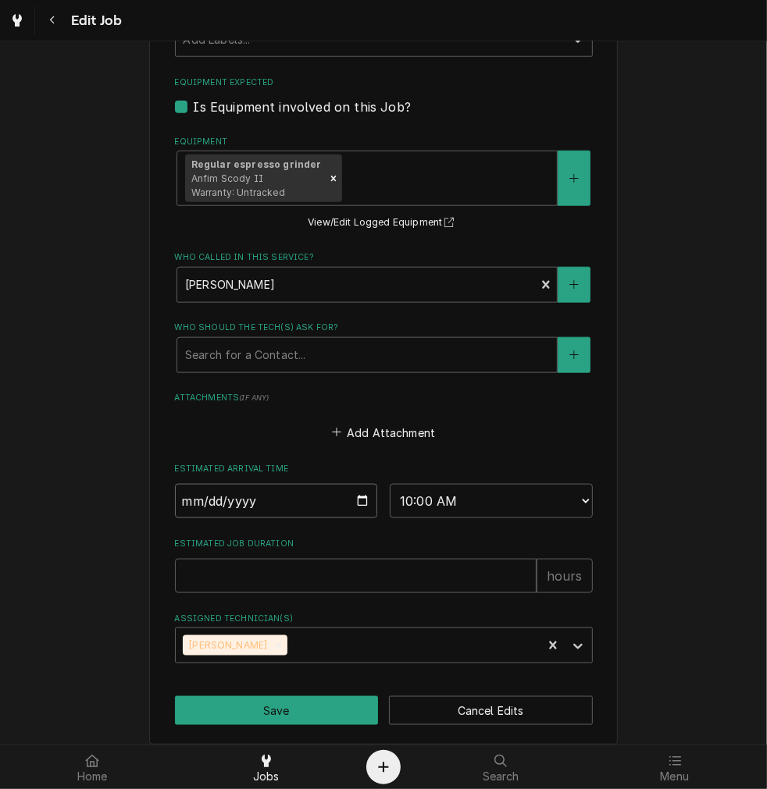
click at [358, 509] on input "2029-09-18" at bounding box center [276, 501] width 203 height 34
click at [356, 504] on input "2025-09-20" at bounding box center [276, 501] width 203 height 34
click at [468, 486] on select "AM / PM 6:00 AM 6:15 AM 6:30 AM 6:45 AM 7:00 AM 7:15 AM 7:30 AM 7:45 AM 8:00 AM…" at bounding box center [491, 501] width 203 height 34
click at [390, 484] on select "AM / PM 6:00 AM 6:15 AM 6:30 AM 6:45 AM 7:00 AM 7:15 AM 7:30 AM 7:45 AM 8:00 AM…" at bounding box center [491, 501] width 203 height 34
click at [342, 578] on input "Estimated Job Duration" at bounding box center [355, 576] width 361 height 34
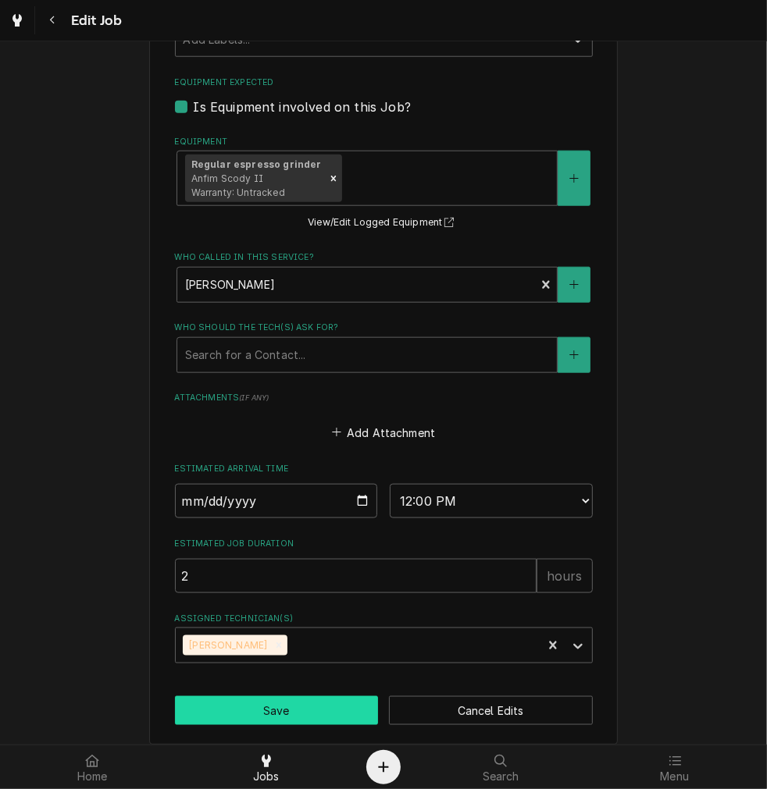
click at [283, 711] on button "Save" at bounding box center [277, 710] width 204 height 29
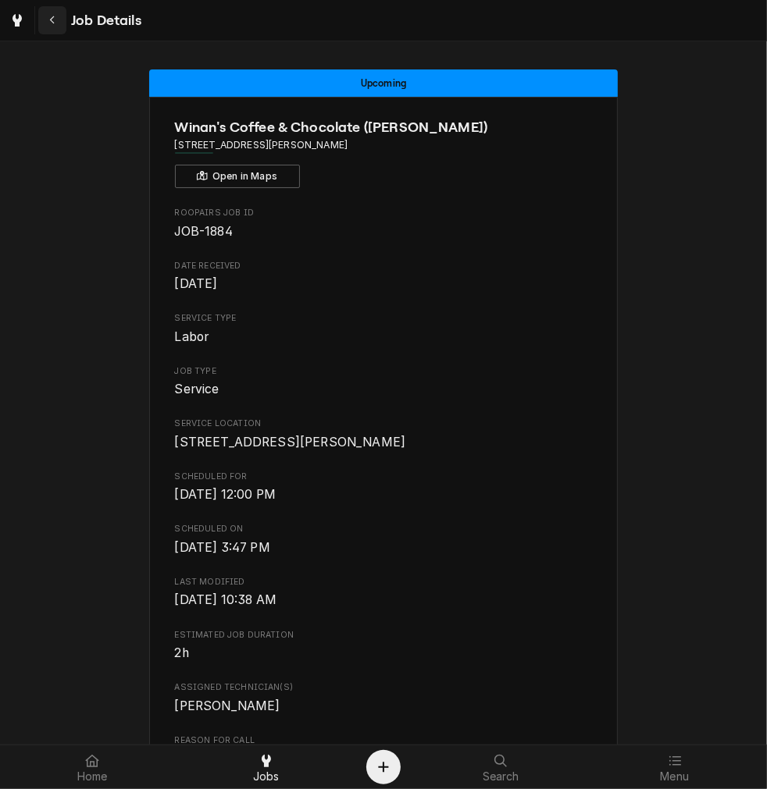
click at [55, 21] on icon "Navigate back" at bounding box center [52, 20] width 7 height 11
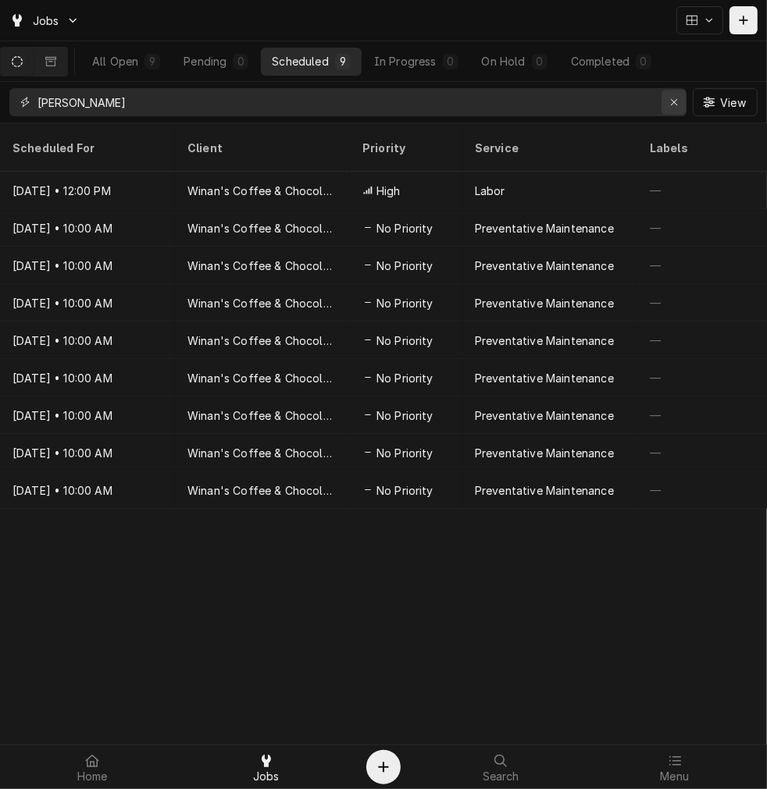
click at [664, 105] on button "Erase input" at bounding box center [673, 102] width 25 height 25
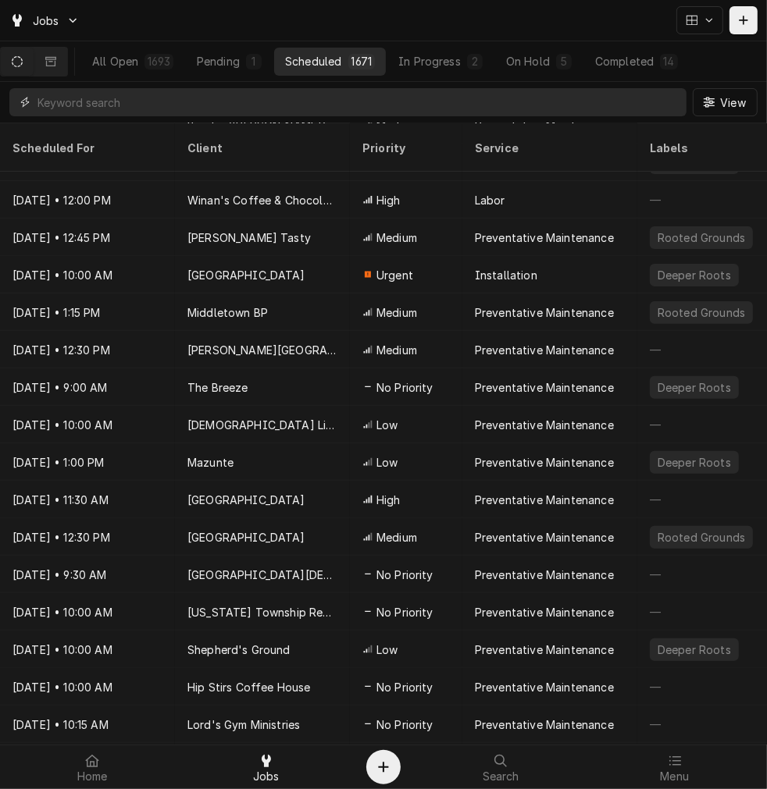
scroll to position [261, 0]
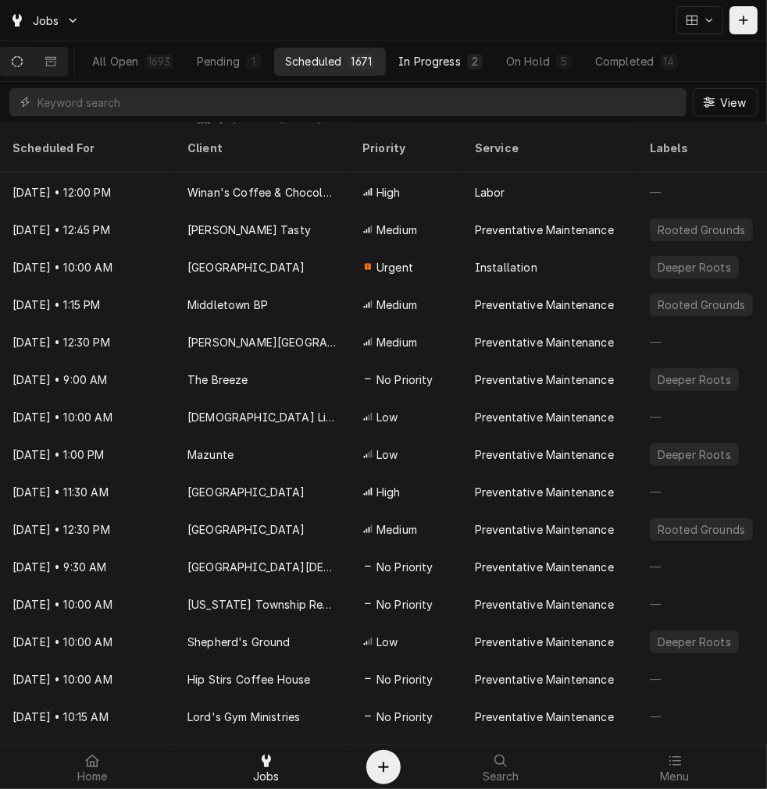
click at [461, 65] on div "In Progress" at bounding box center [429, 61] width 62 height 16
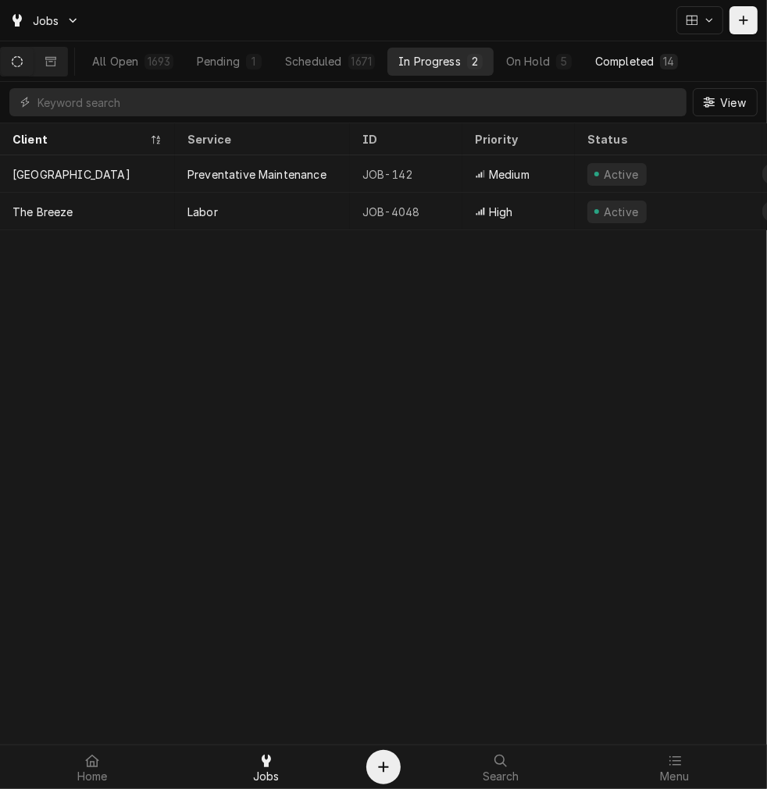
click at [648, 60] on div "Completed" at bounding box center [624, 61] width 59 height 16
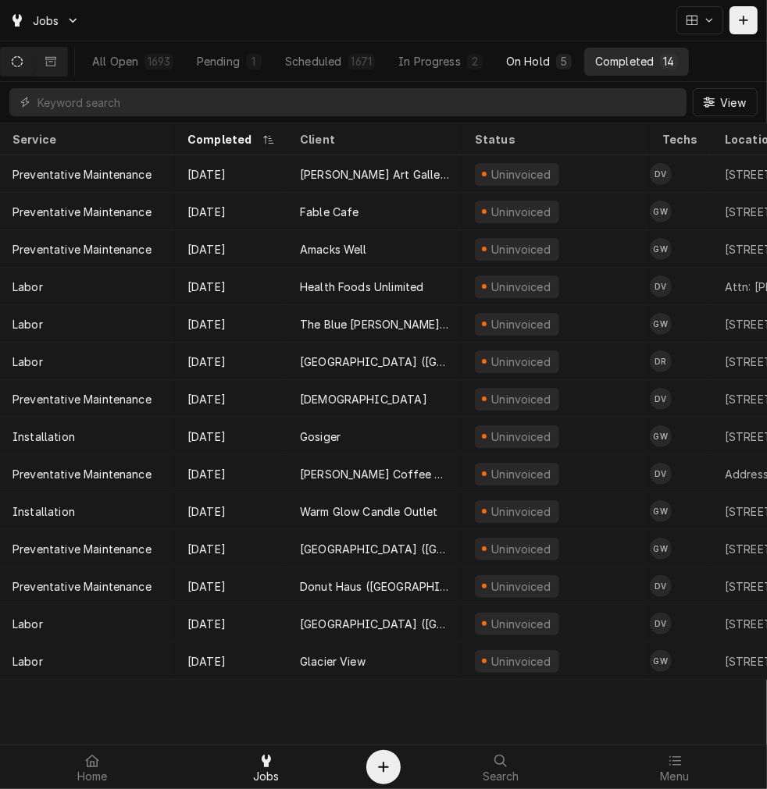
click at [568, 54] on div "5" at bounding box center [564, 62] width 16 height 16
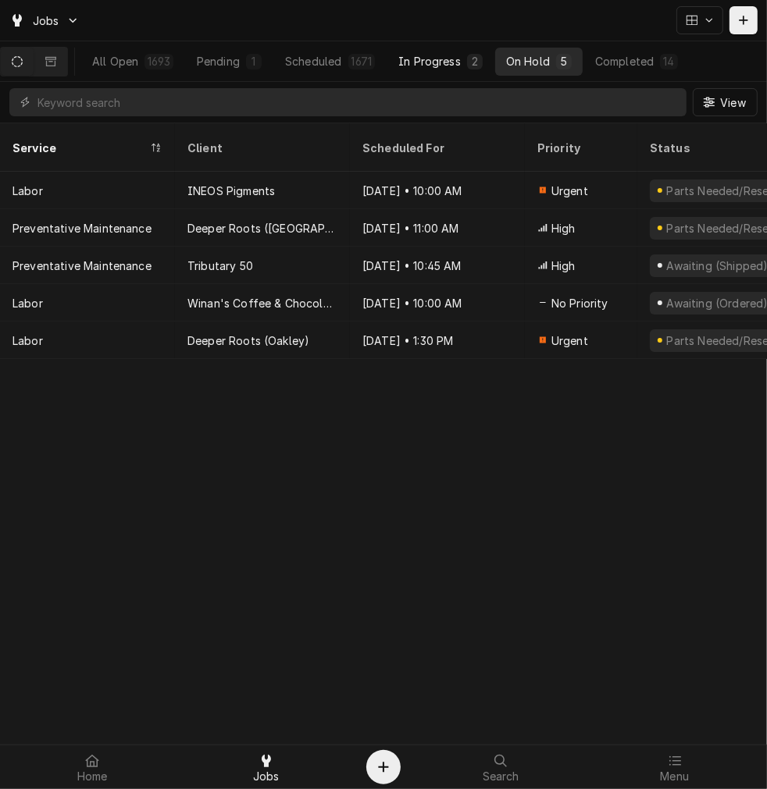
click at [427, 65] on div "In Progress" at bounding box center [429, 61] width 62 height 16
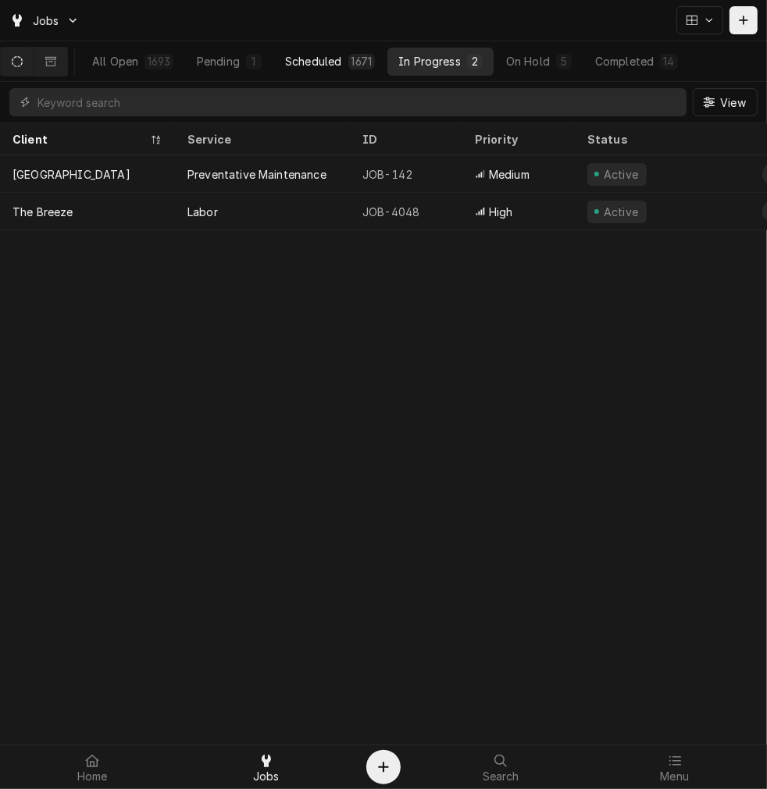
click at [336, 57] on div "Scheduled" at bounding box center [313, 61] width 56 height 16
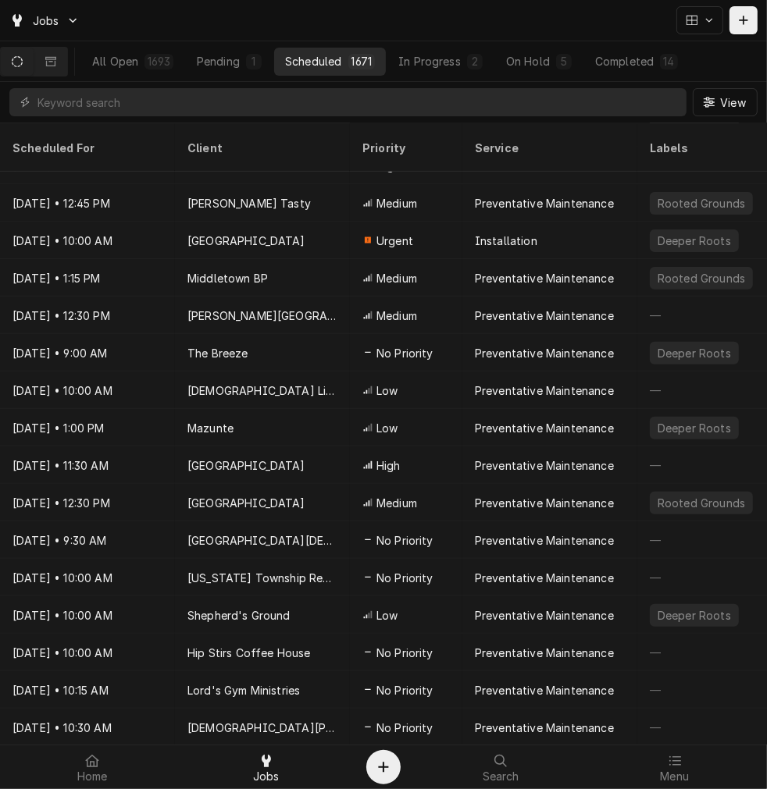
scroll to position [289, 0]
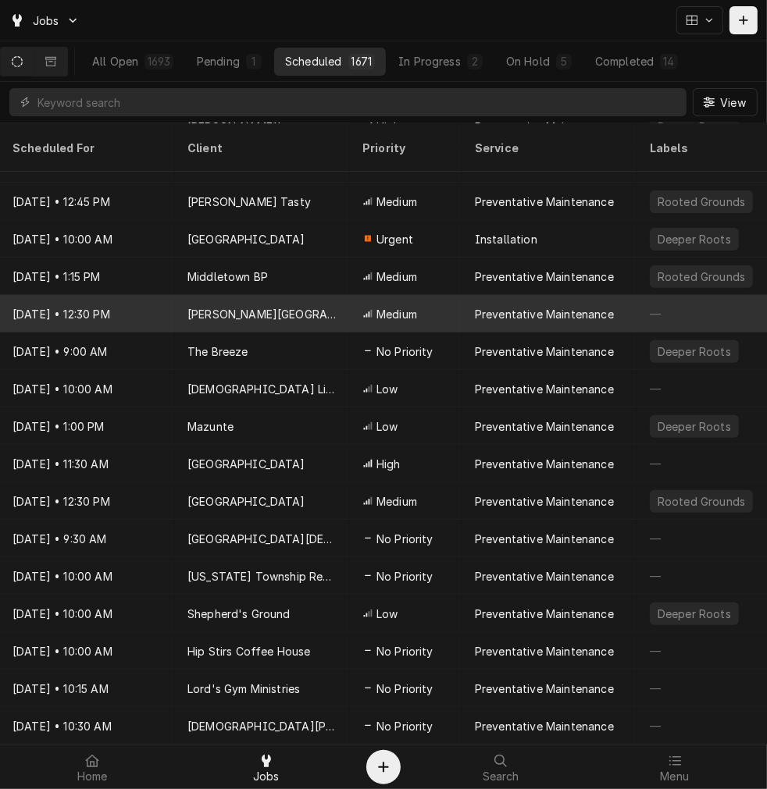
click at [227, 295] on div "[PERSON_NAME][GEOGRAPHIC_DATA]" at bounding box center [262, 313] width 175 height 37
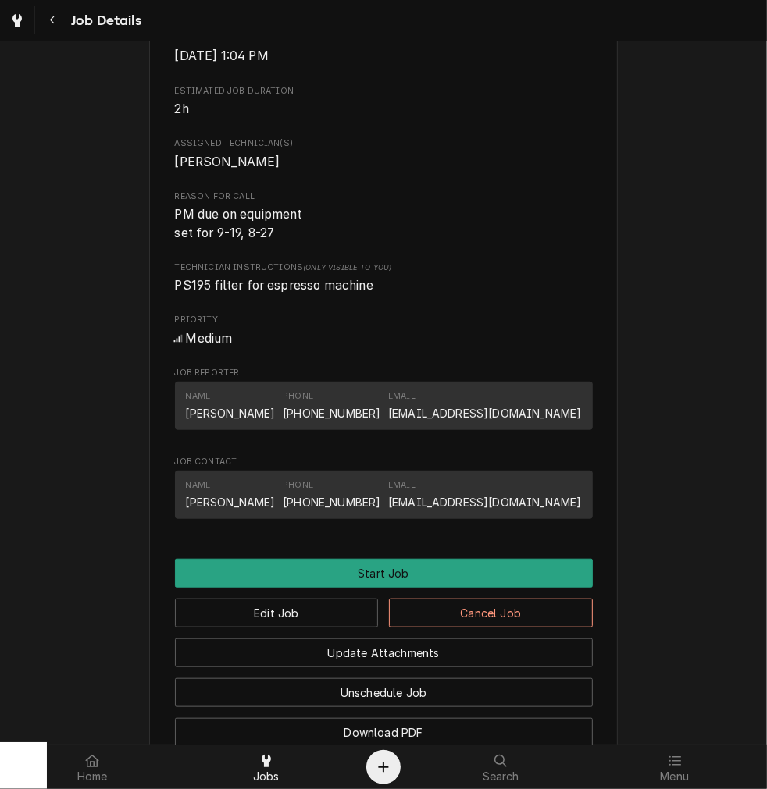
scroll to position [553, 0]
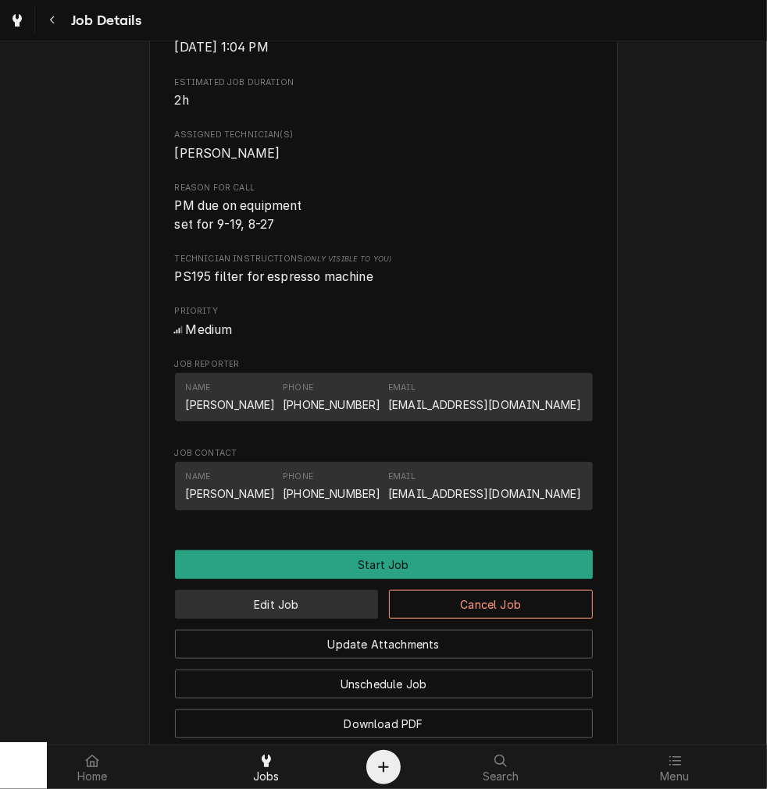
click at [326, 612] on button "Edit Job" at bounding box center [277, 604] width 204 height 29
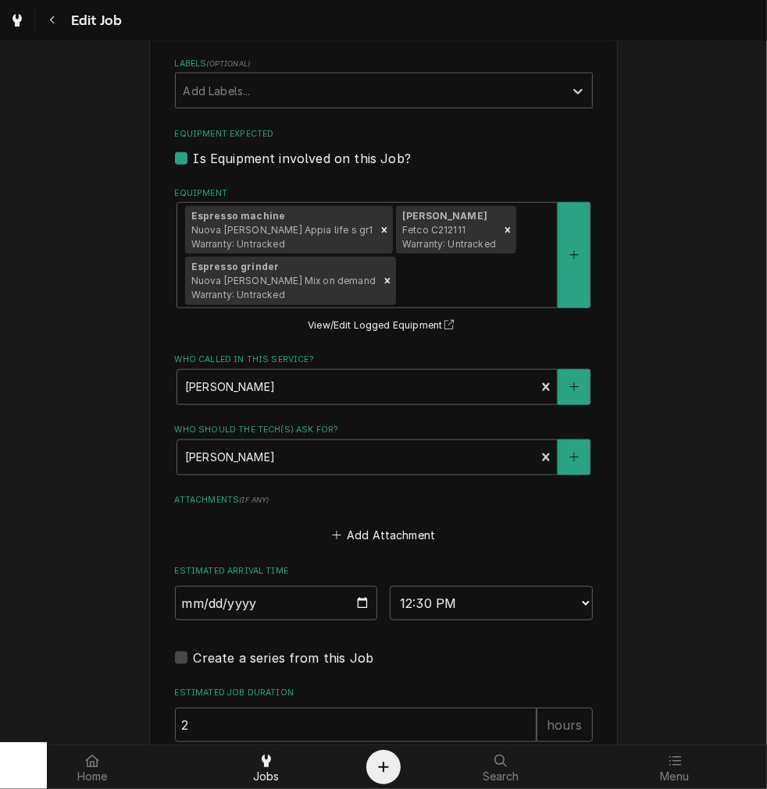
scroll to position [906, 0]
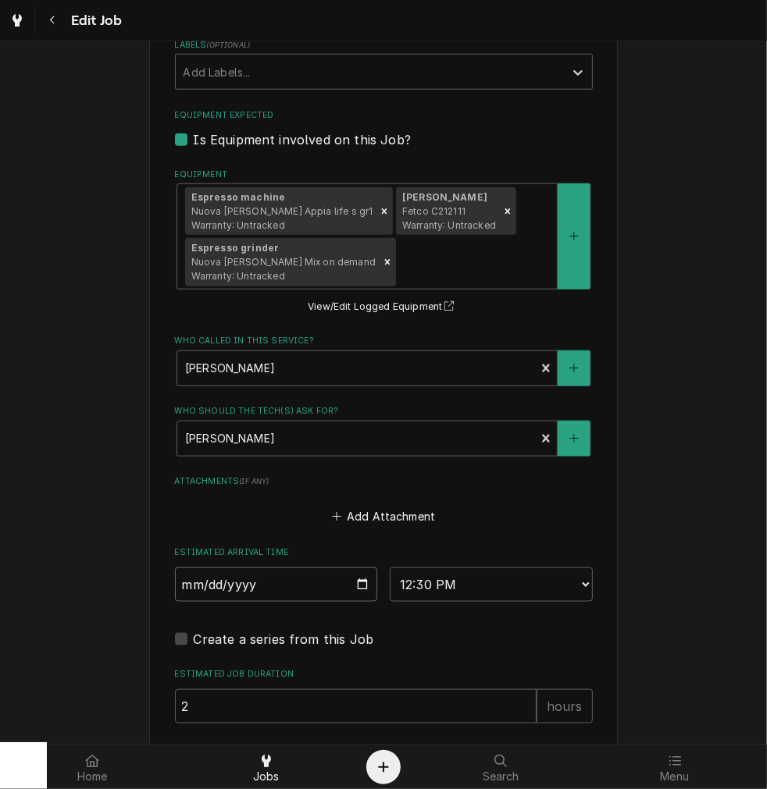
click at [365, 590] on input "[DATE]" at bounding box center [276, 585] width 203 height 34
click at [357, 590] on input "[DATE]" at bounding box center [276, 585] width 203 height 34
type textarea "x"
type input "[DATE]"
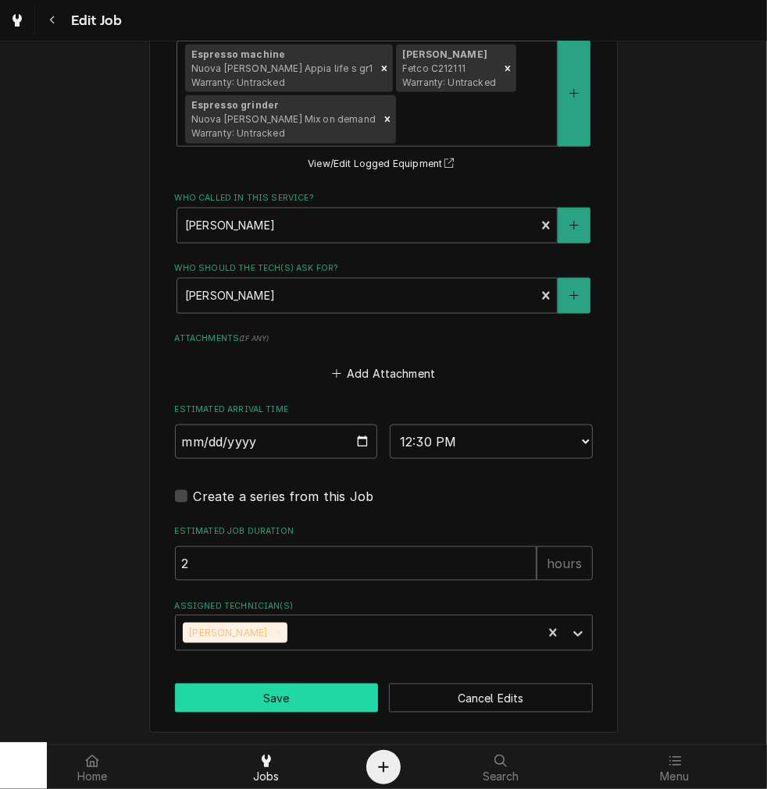
click at [326, 695] on button "Save" at bounding box center [277, 698] width 204 height 29
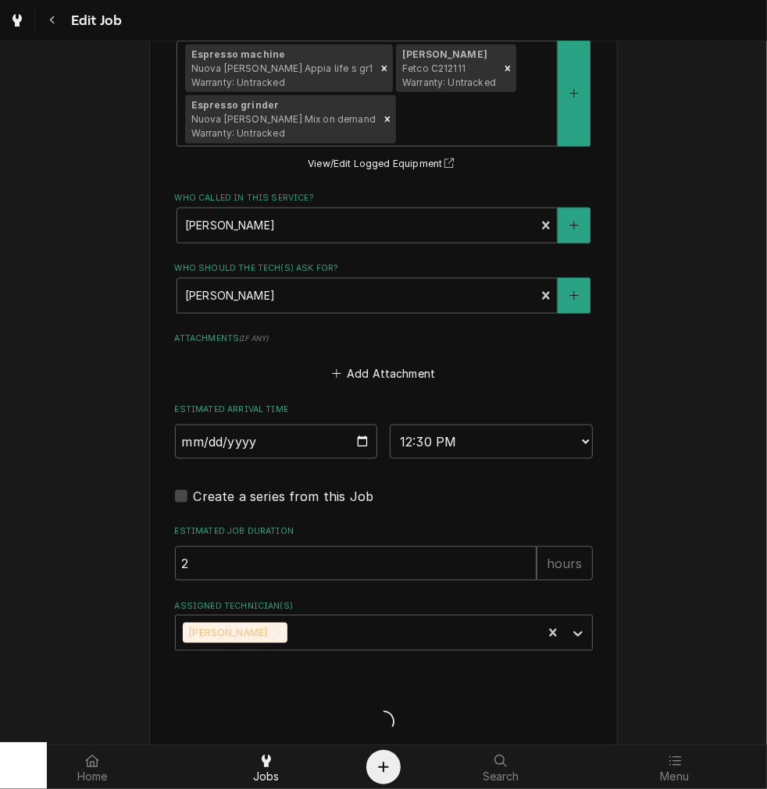
type textarea "x"
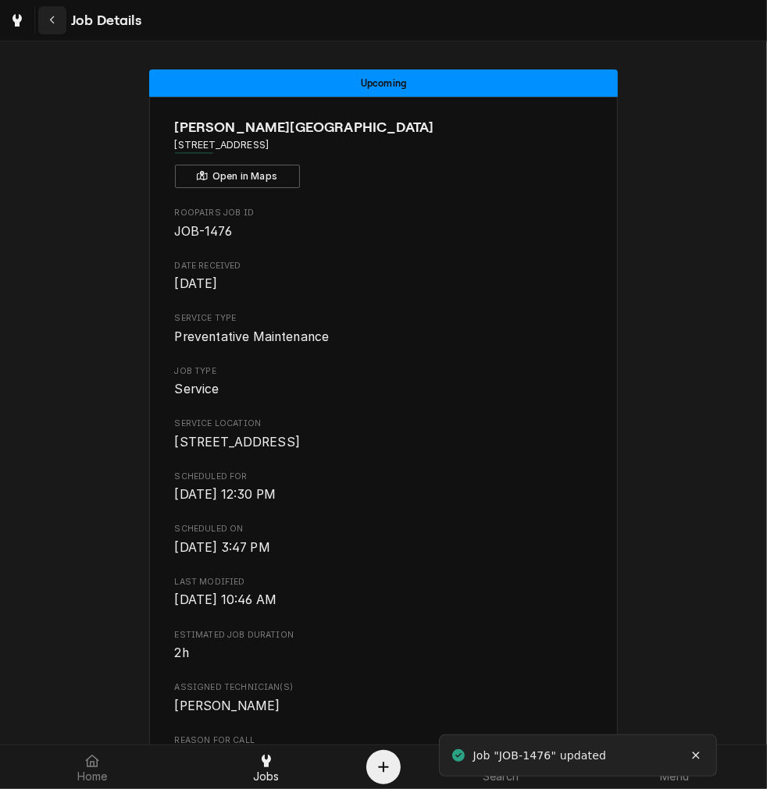
click at [55, 9] on button "Navigate back" at bounding box center [52, 20] width 28 height 28
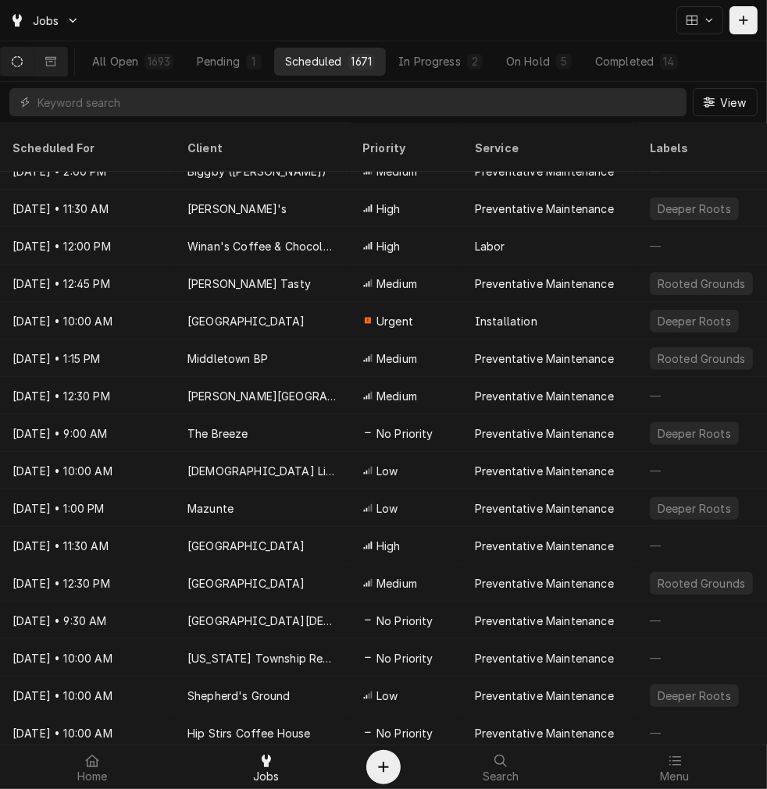
scroll to position [208, 0]
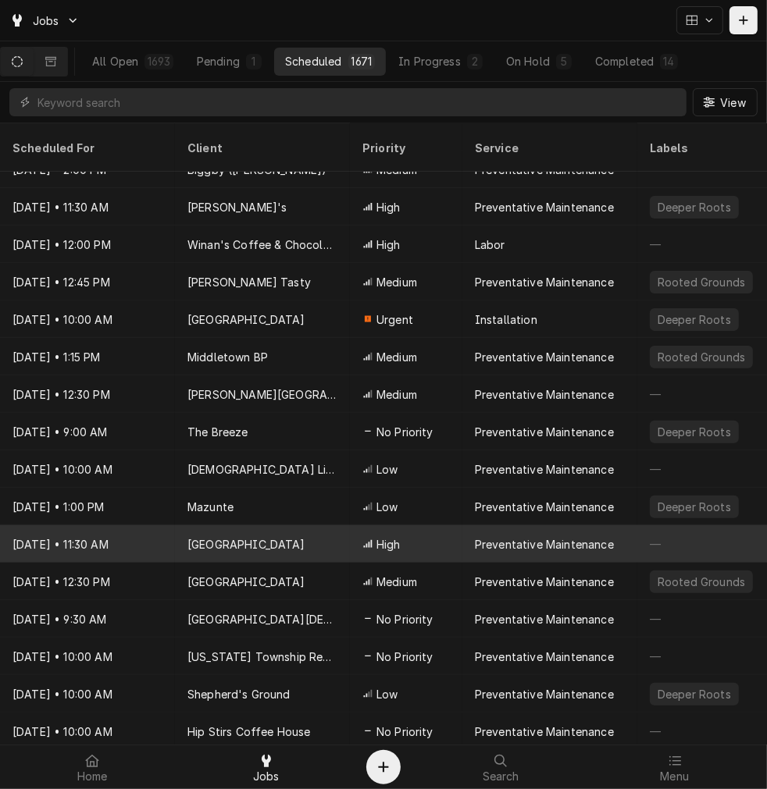
click at [505, 536] on div "Preventative Maintenance" at bounding box center [544, 544] width 139 height 16
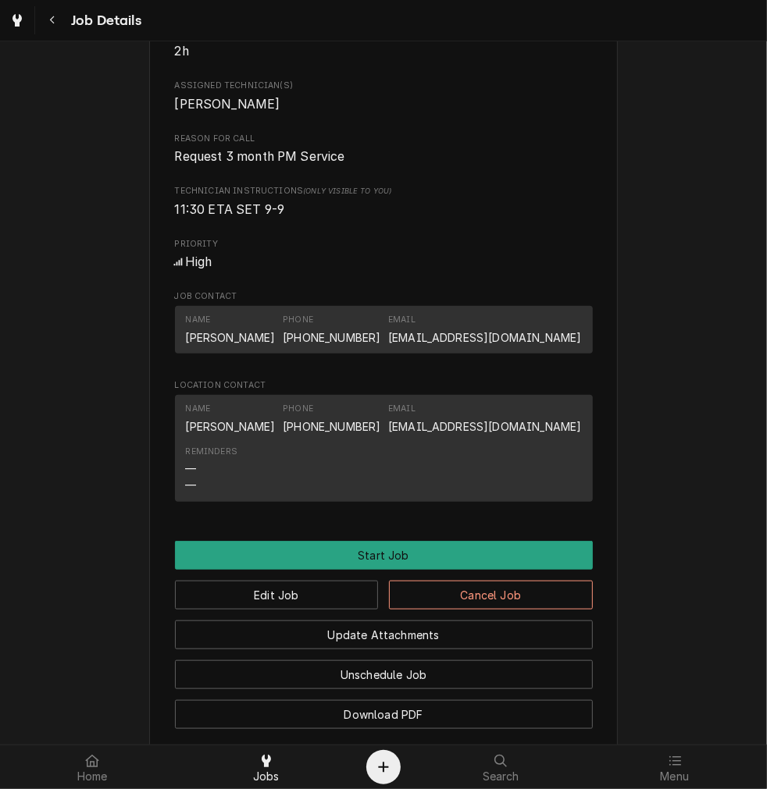
scroll to position [738, 0]
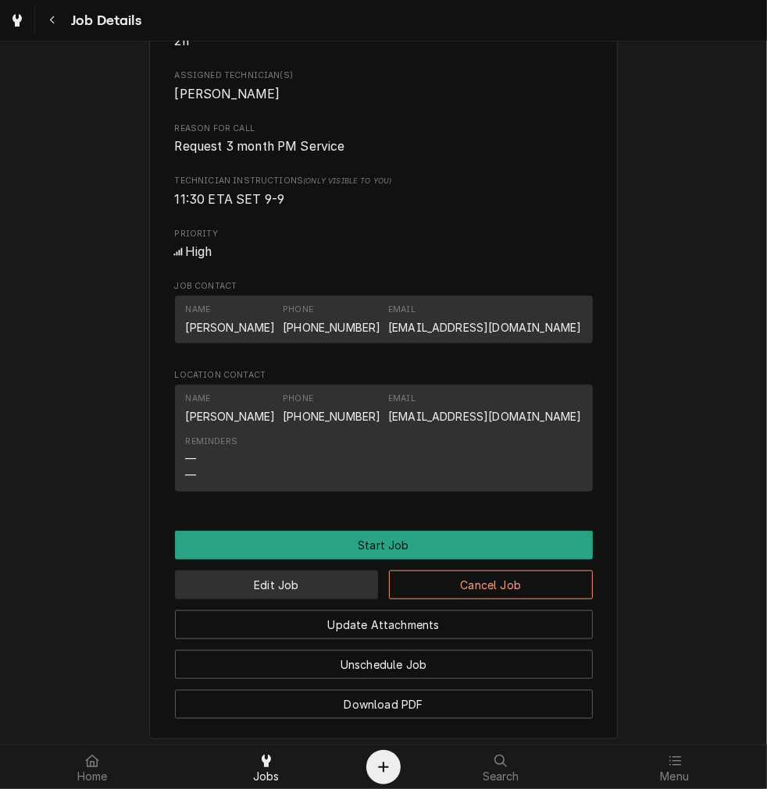
click at [338, 600] on button "Edit Job" at bounding box center [277, 585] width 204 height 29
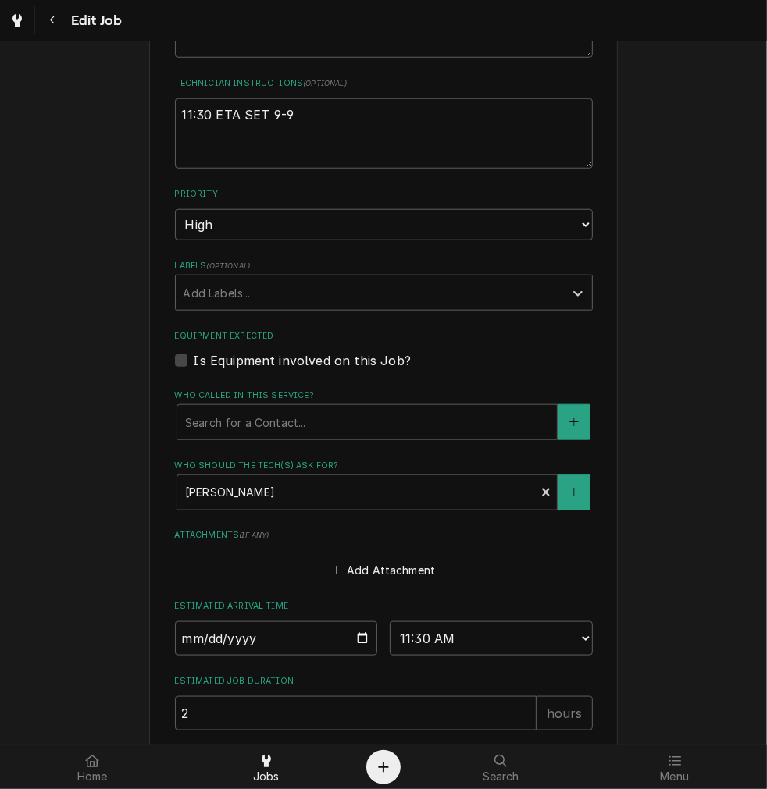
scroll to position [815, 0]
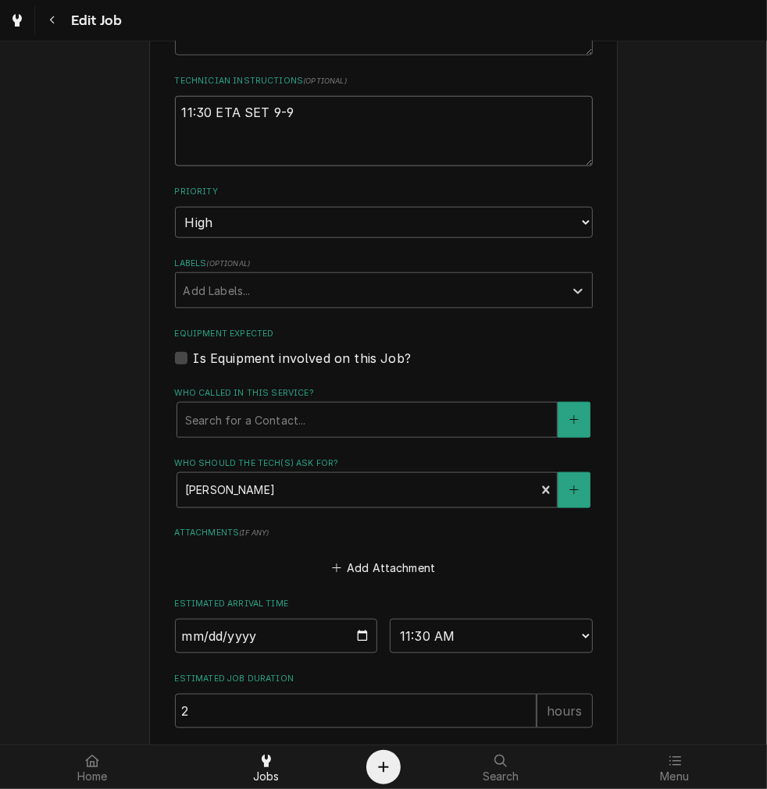
click at [458, 112] on textarea "11:30 ETA SET 9-9" at bounding box center [384, 131] width 418 height 70
type textarea "x"
type textarea "11:30 ETA SET 9-"
type textarea "x"
type textarea "11:30 ETA SET 9"
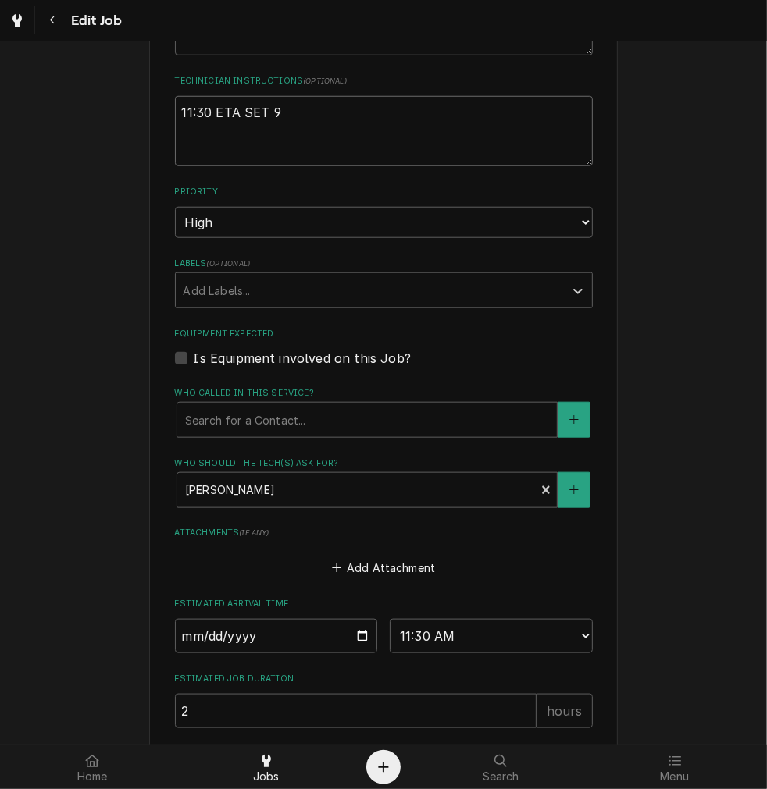
type textarea "x"
type textarea "11:30 ETA SET"
type textarea "x"
type textarea "11:30 ETA SET"
type textarea "x"
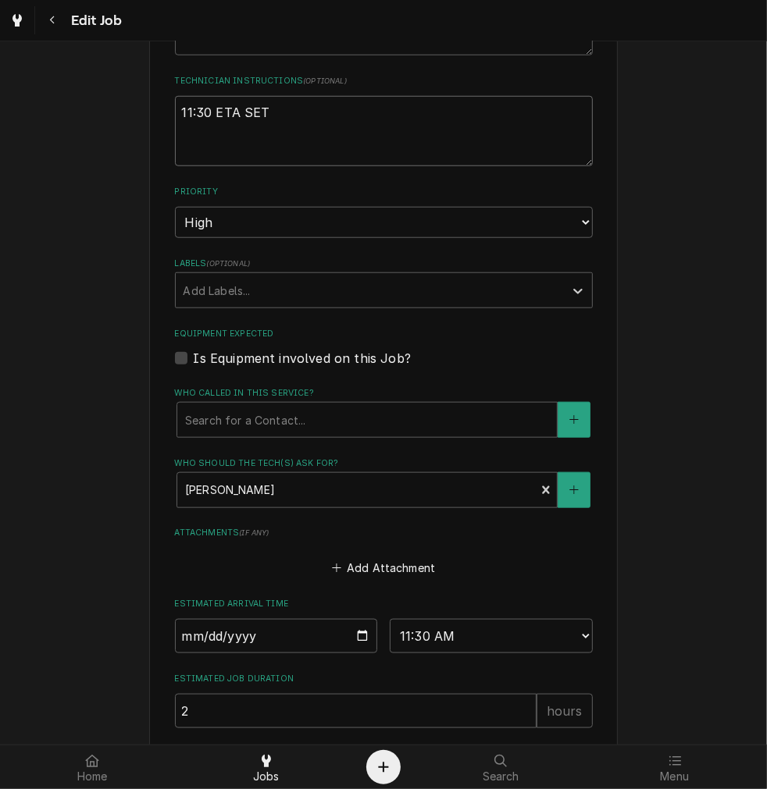
type textarea "11:30 ETA SE"
type textarea "x"
type textarea "11:30 ETA S"
type textarea "x"
type textarea "11:30 ETA"
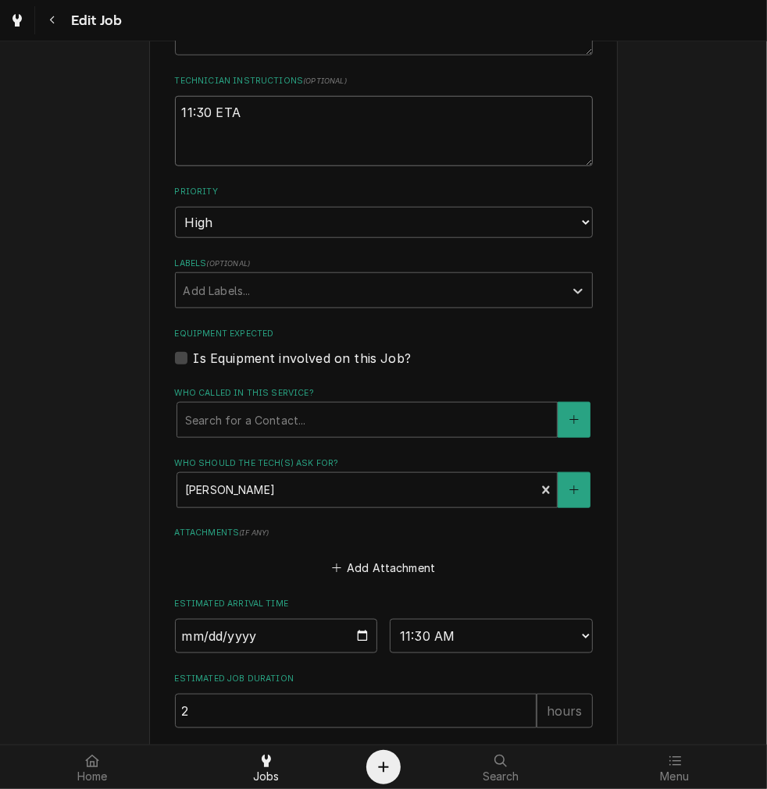
type textarea "x"
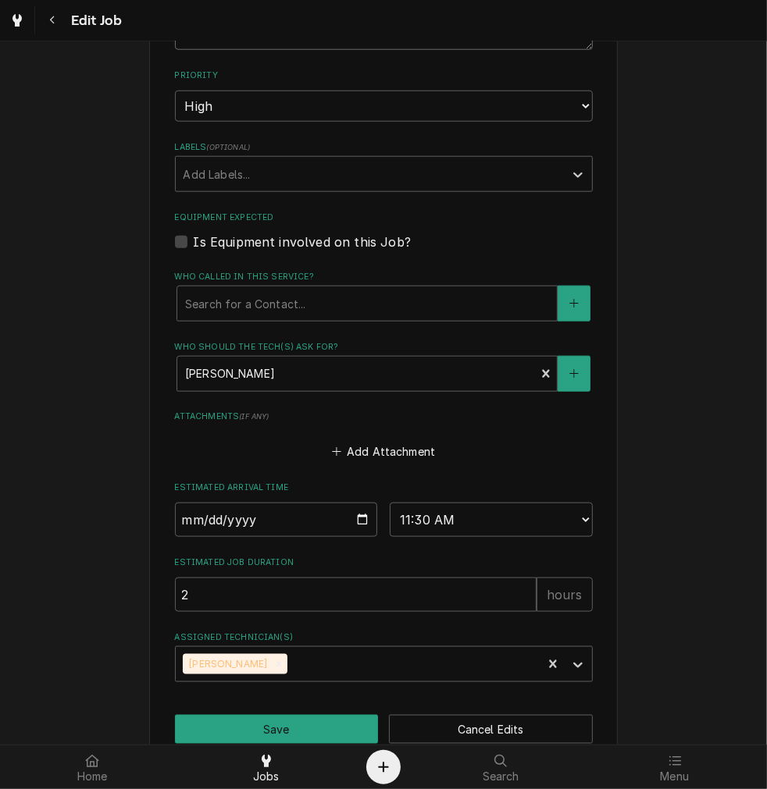
scroll to position [962, 0]
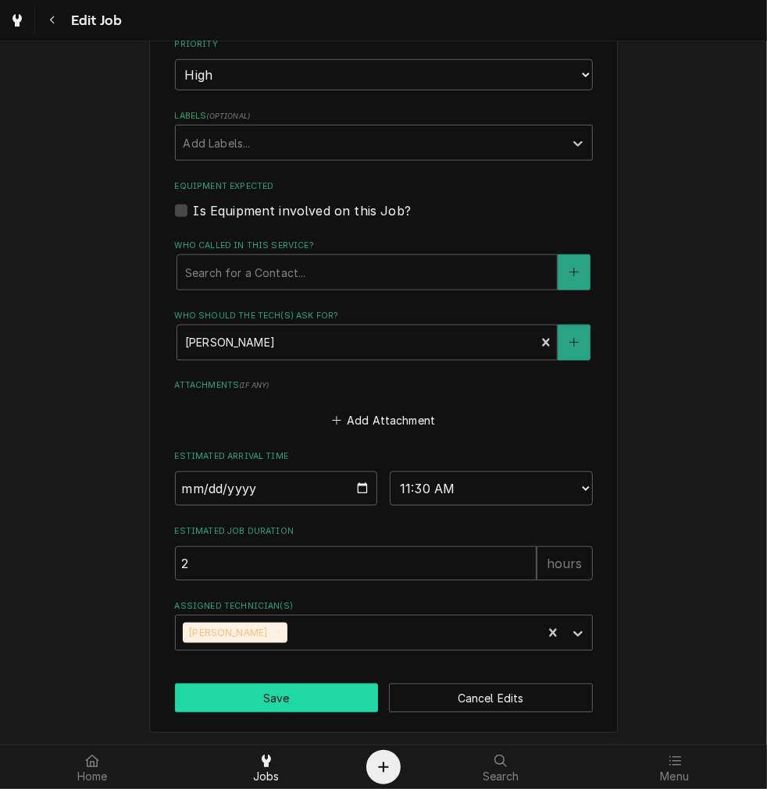
type textarea "11:30 ETA"
click at [297, 696] on button "Save" at bounding box center [277, 698] width 204 height 29
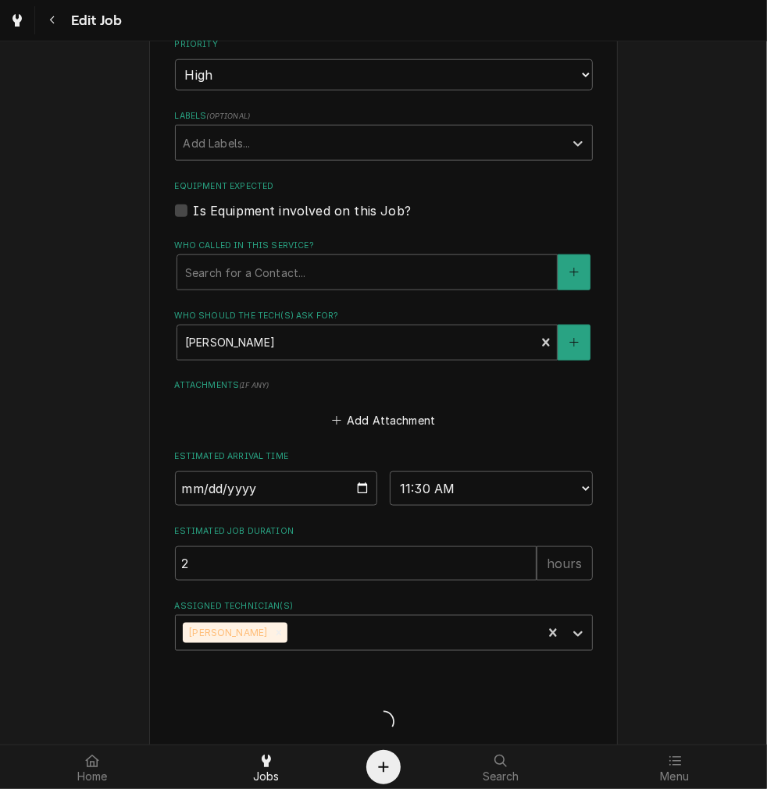
type textarea "x"
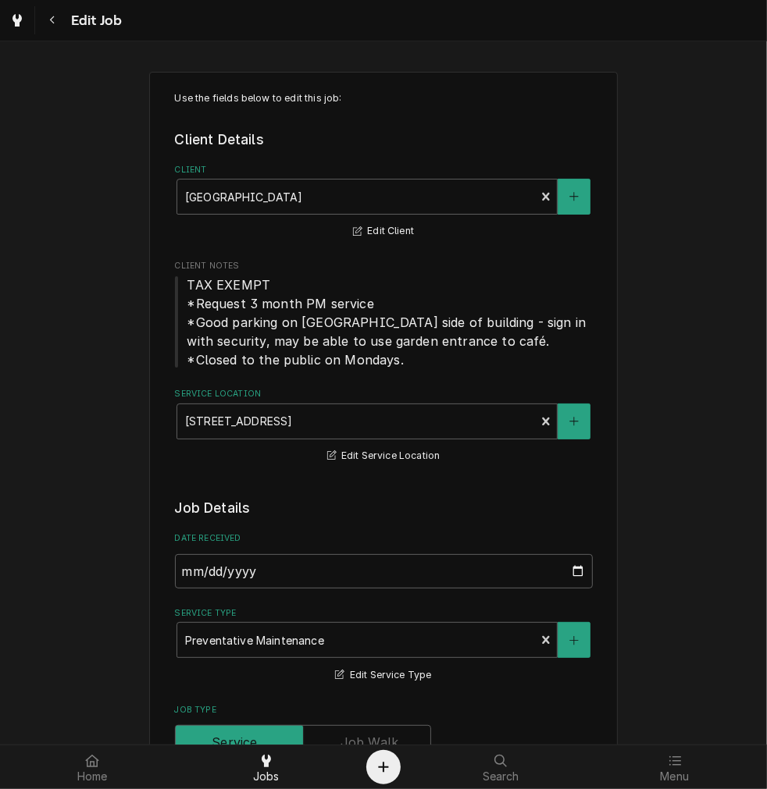
type textarea "x"
click at [76, 12] on span "Edit Job" at bounding box center [93, 20] width 55 height 21
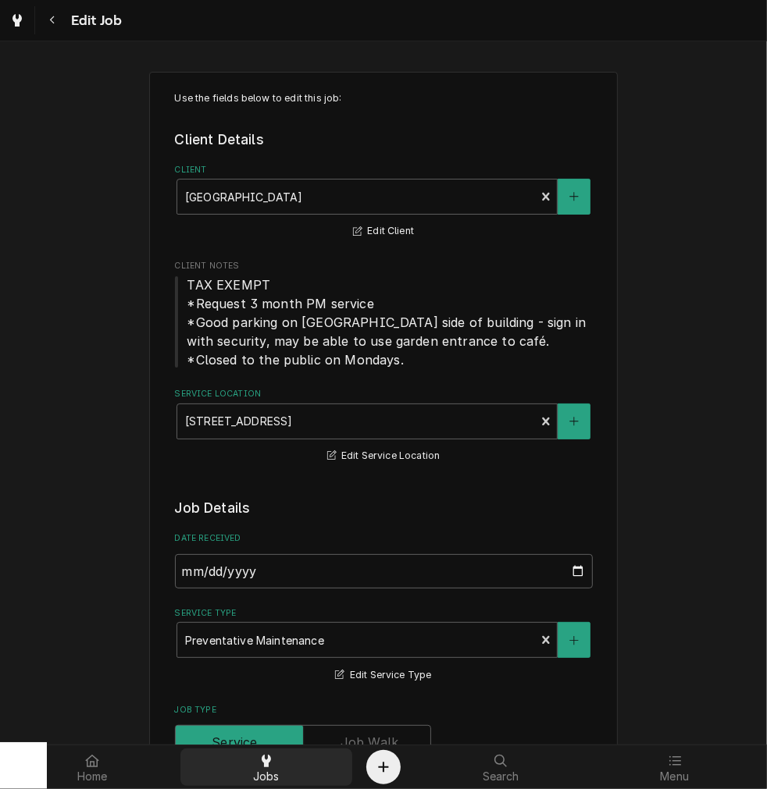
click at [278, 765] on div "Jobs" at bounding box center [266, 767] width 166 height 31
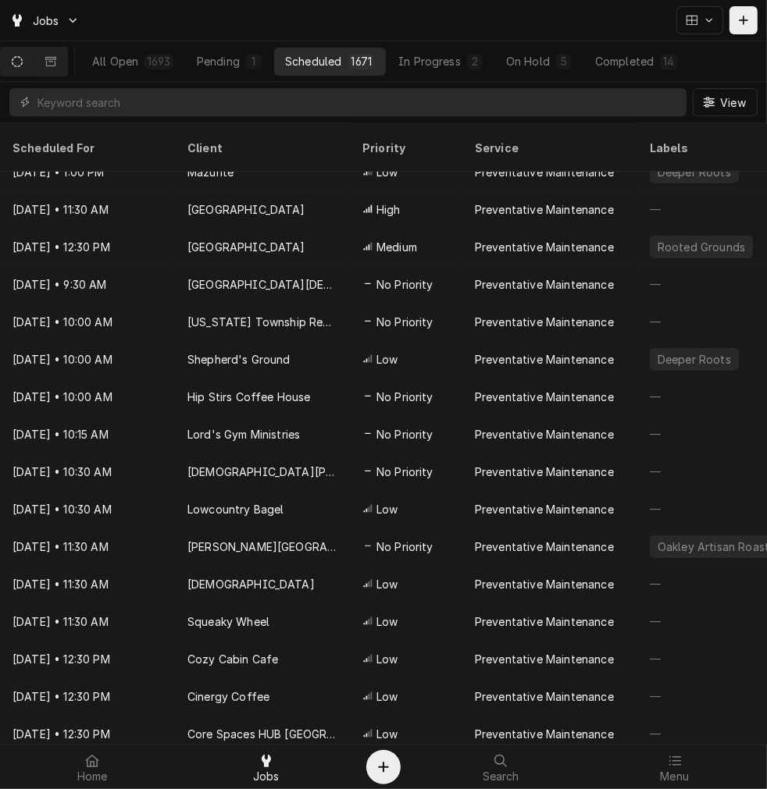
scroll to position [539, 0]
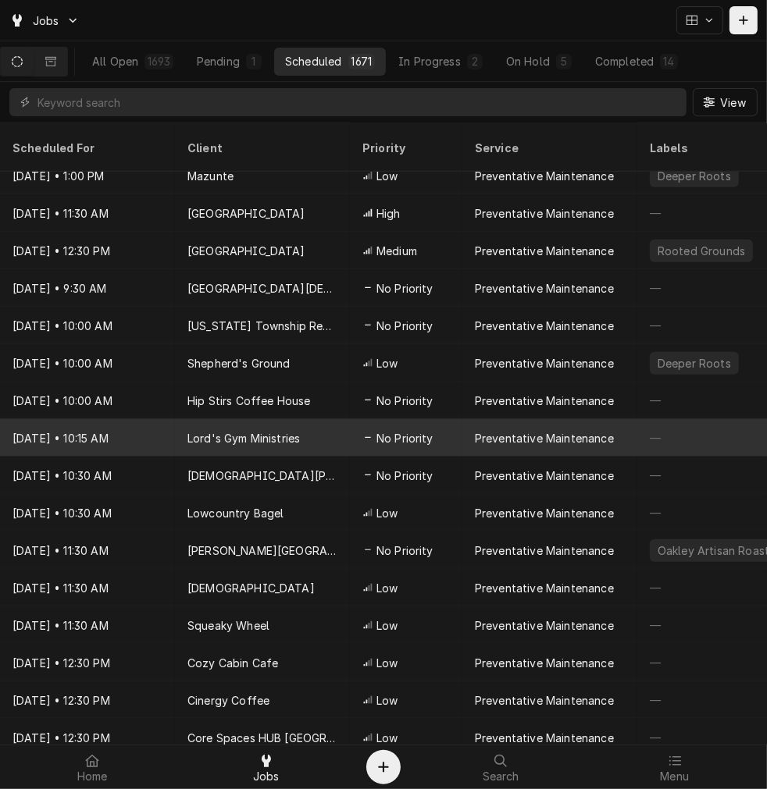
click at [333, 419] on div "Lord's Gym Ministries" at bounding box center [262, 437] width 175 height 37
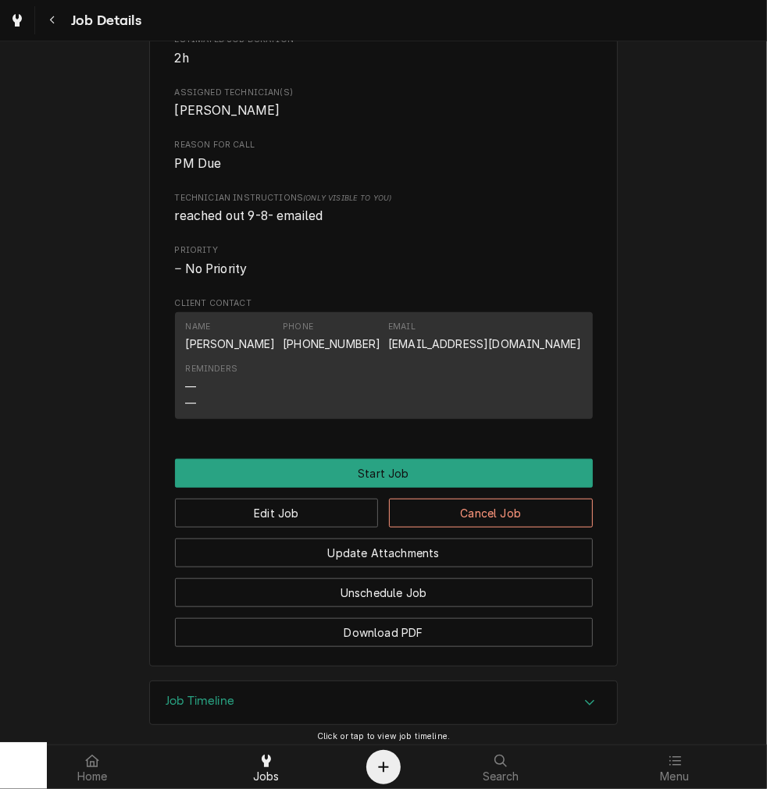
scroll to position [750, 0]
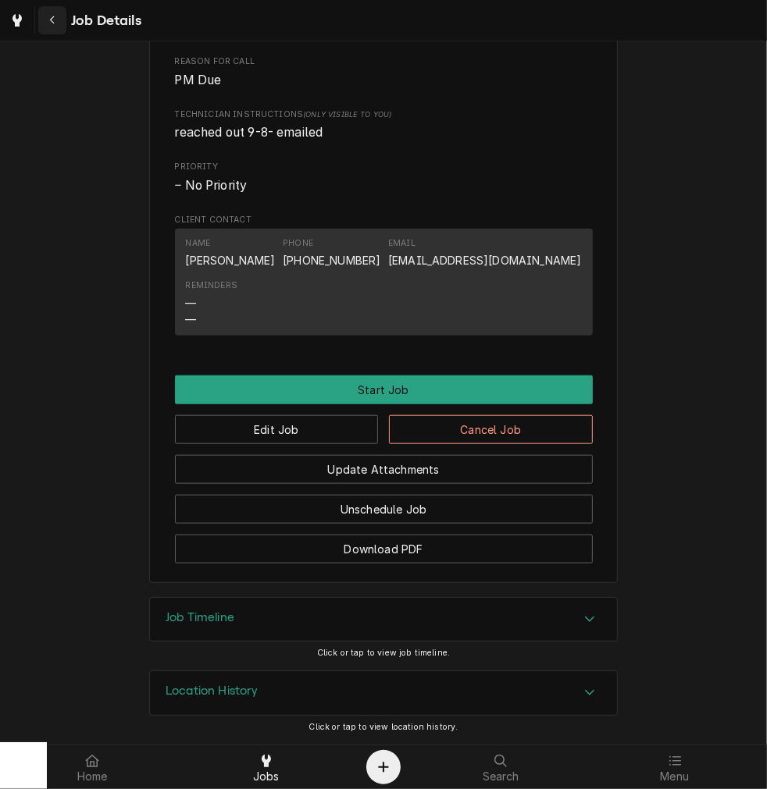
click at [41, 31] on button "Navigate back" at bounding box center [52, 20] width 28 height 28
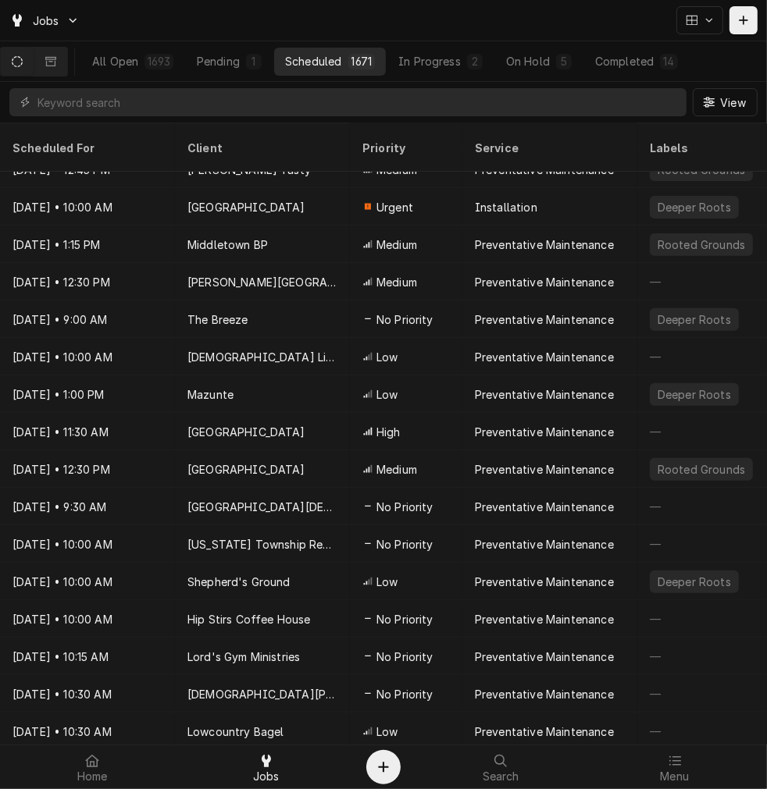
scroll to position [326, 0]
